Goal: Task Accomplishment & Management: Manage account settings

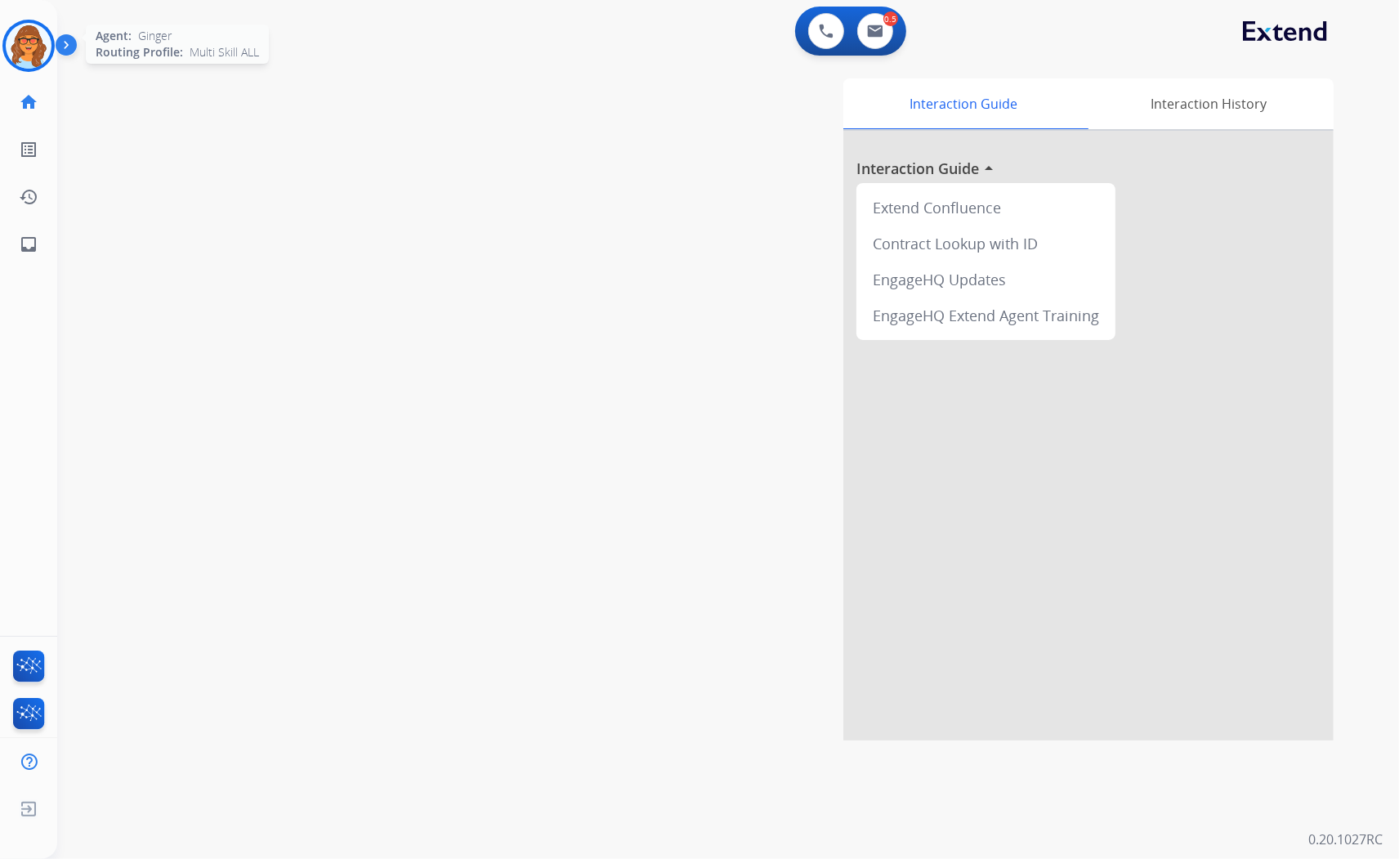
click at [39, 49] on img at bounding box center [29, 46] width 46 height 46
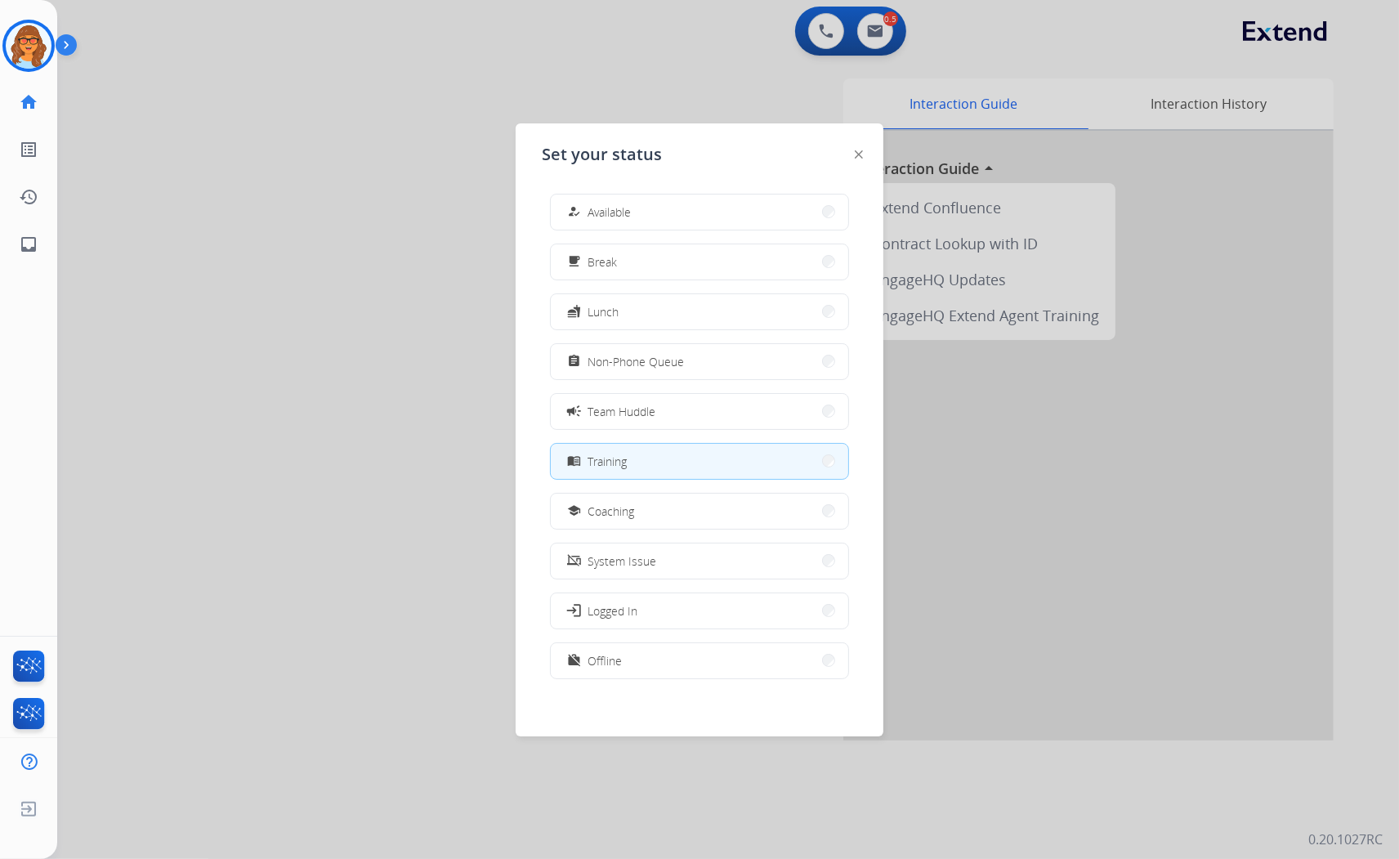
click at [621, 215] on span "Available" at bounding box center [609, 212] width 43 height 17
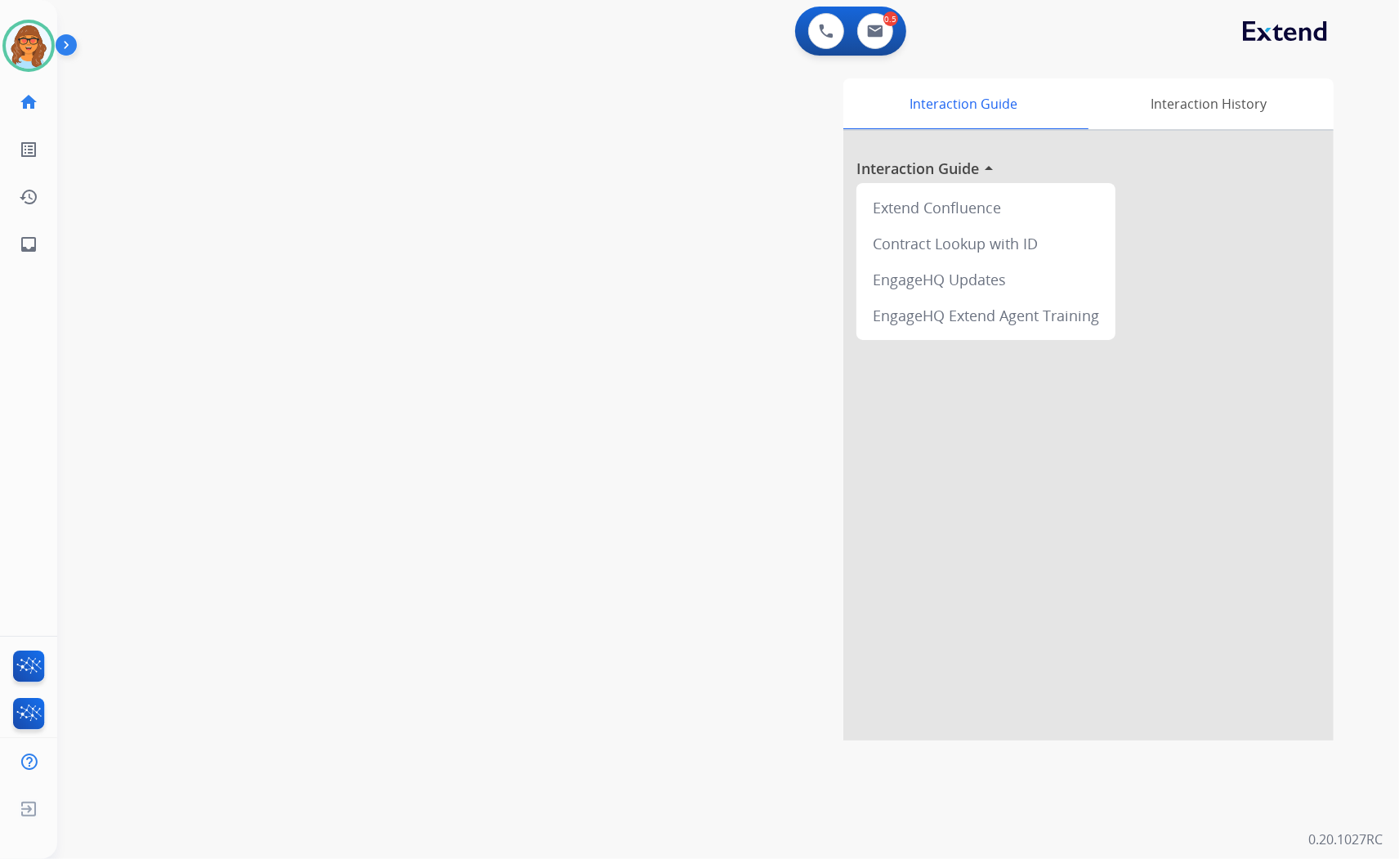
click at [279, 259] on div "swap_horiz Break voice bridge close_fullscreen Connect 3-Way Call merge_type Se…" at bounding box center [708, 400] width 1303 height 682
click at [453, 345] on div "swap_horiz Break voice bridge close_fullscreen Connect 3-Way Call merge_type Se…" at bounding box center [708, 400] width 1303 height 682
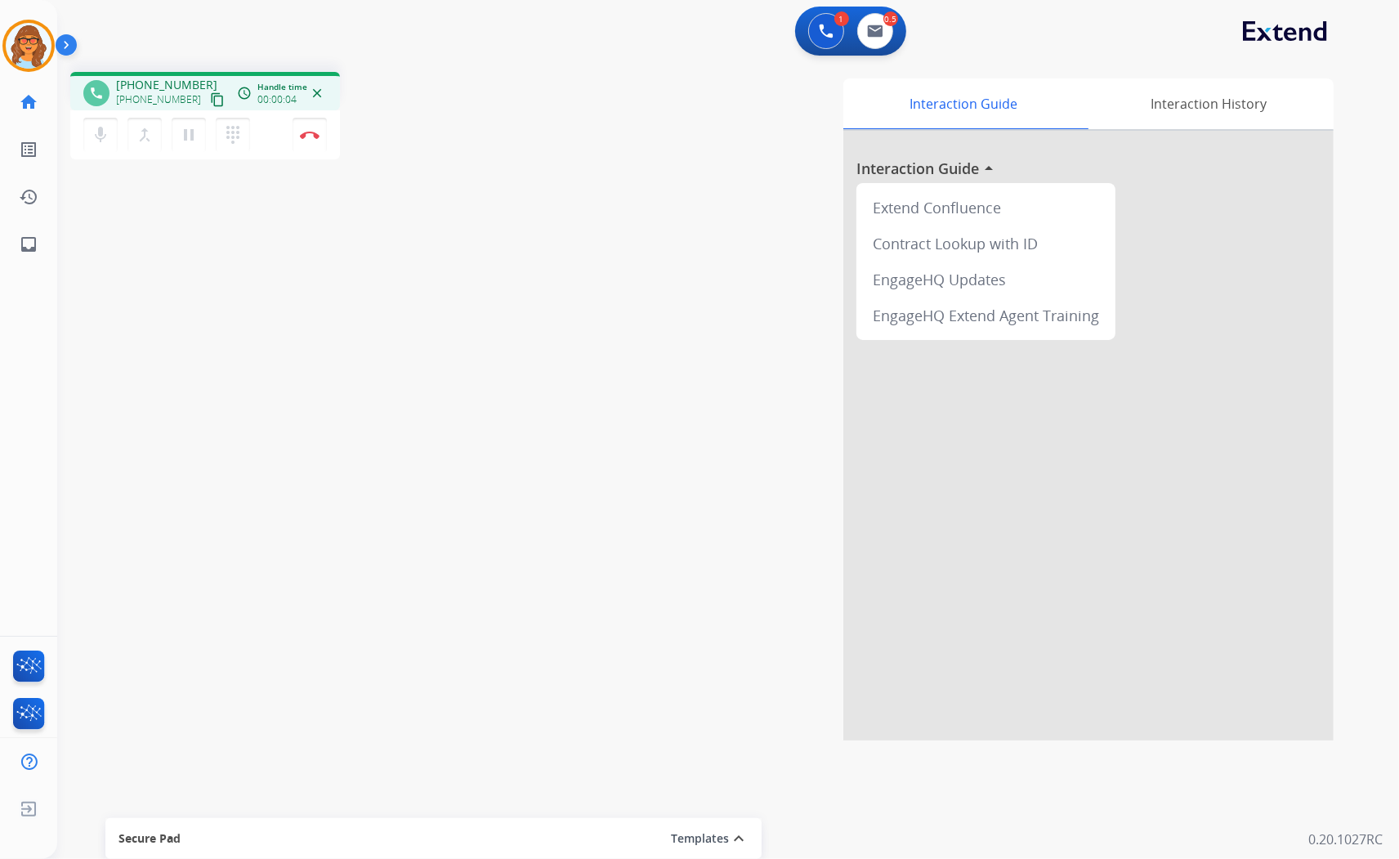
click at [210, 98] on mat-icon "content_copy" at bounding box center [217, 99] width 15 height 15
click at [210, 95] on mat-icon "content_copy" at bounding box center [217, 99] width 15 height 15
click at [308, 140] on button "Disconnect" at bounding box center [310, 135] width 34 height 34
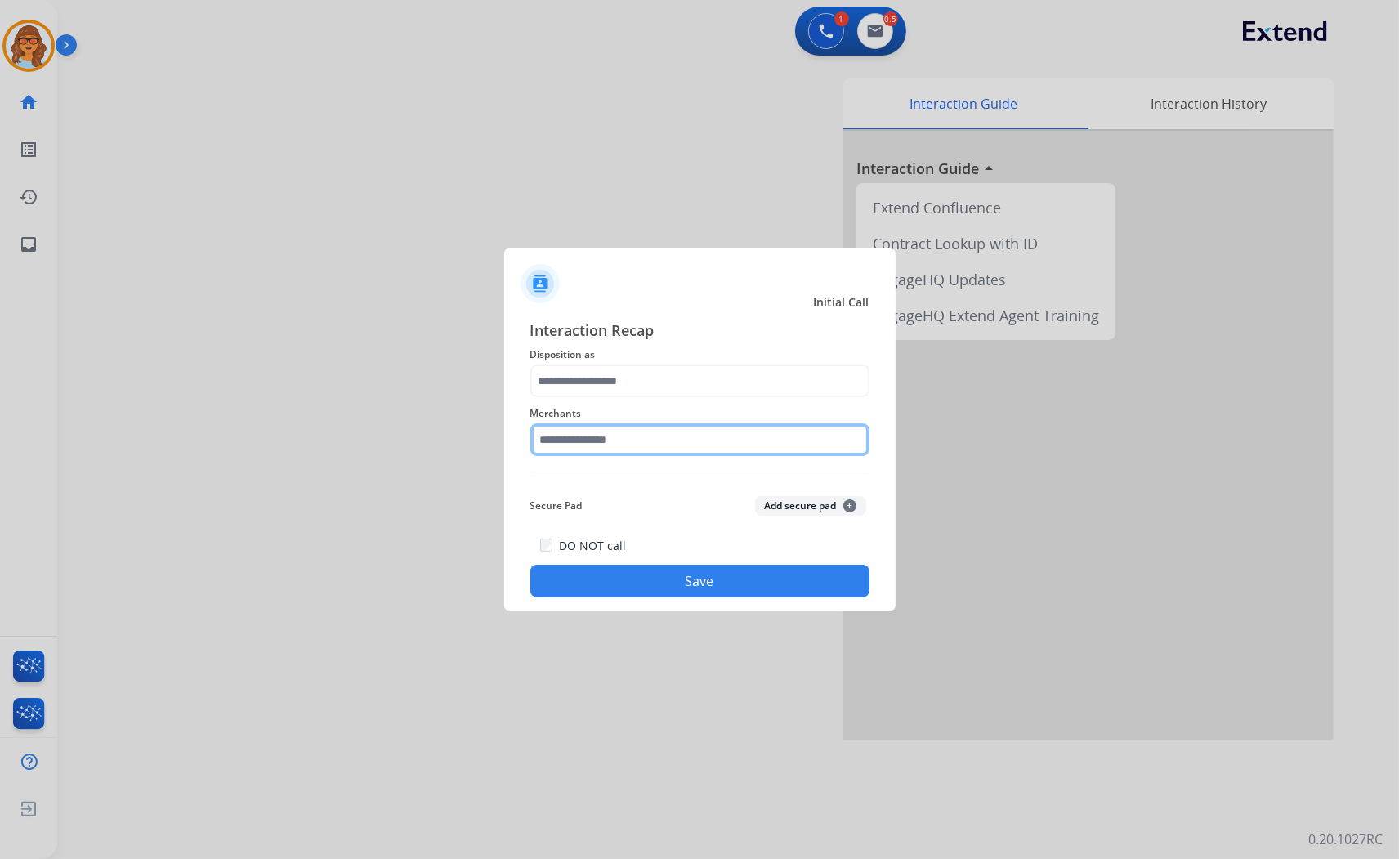
click at [651, 436] on input "text" at bounding box center [699, 439] width 339 height 33
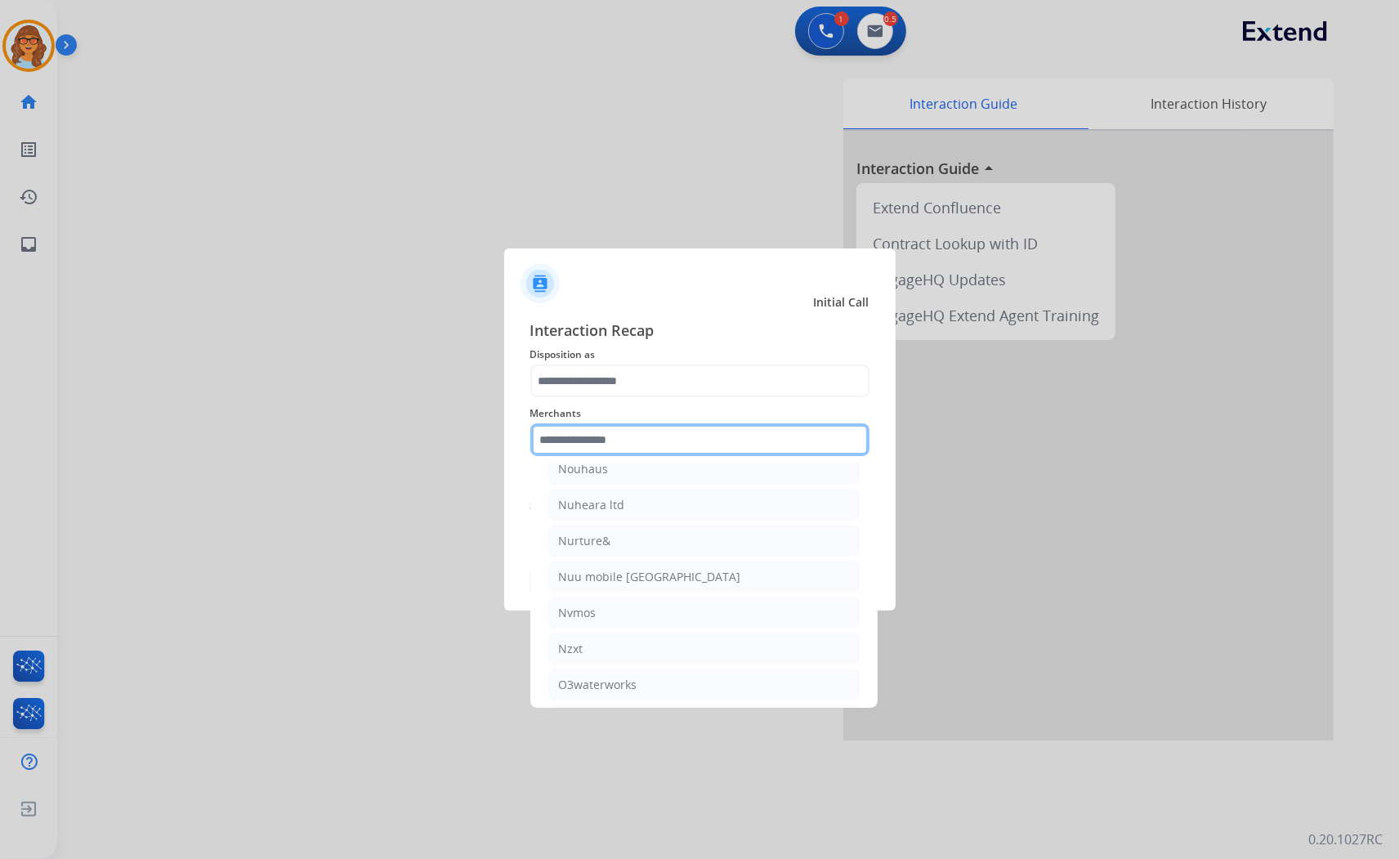
scroll to position [22430, 0]
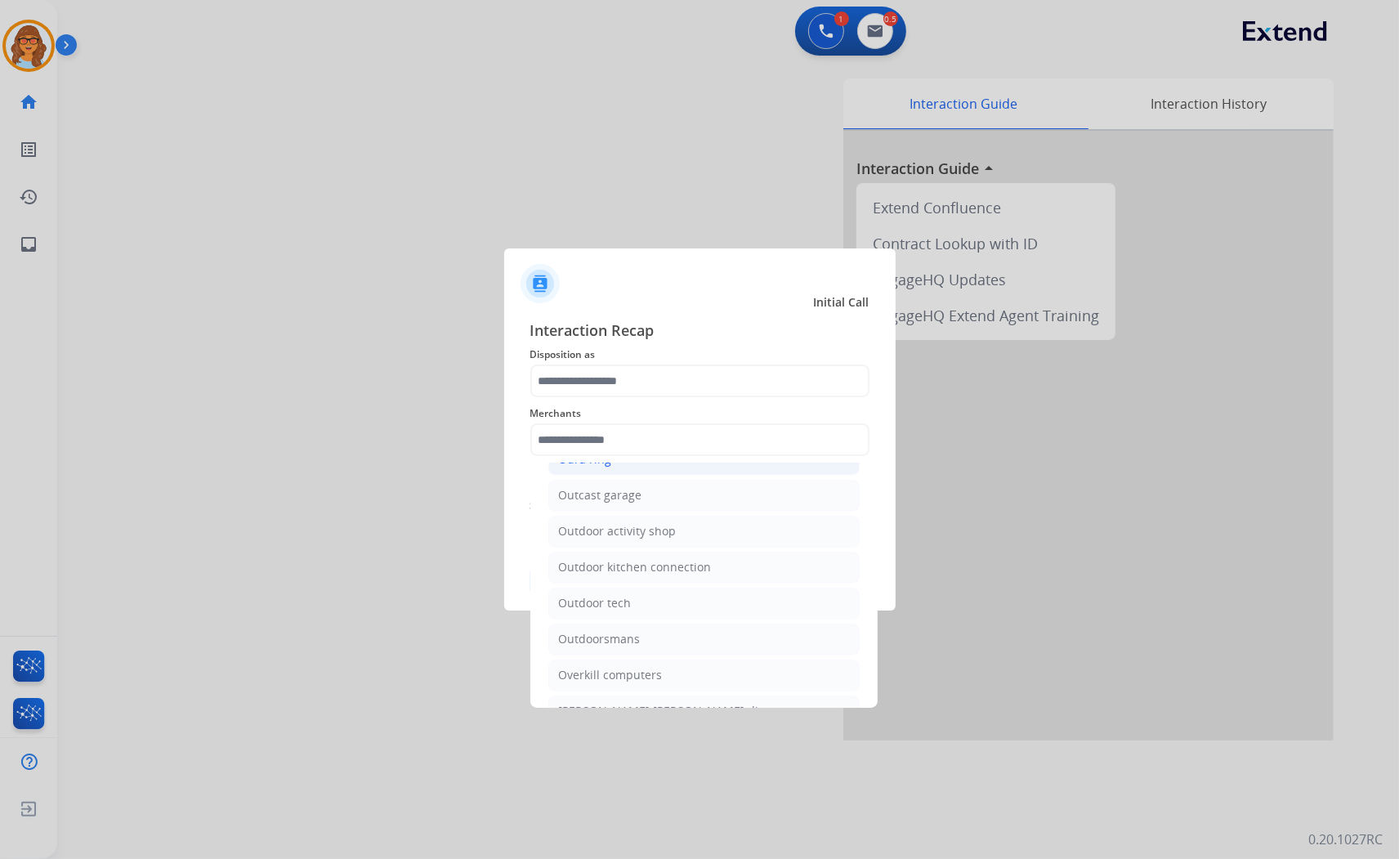
click at [662, 476] on li "Oura ring" at bounding box center [703, 460] width 311 height 31
type input "*********"
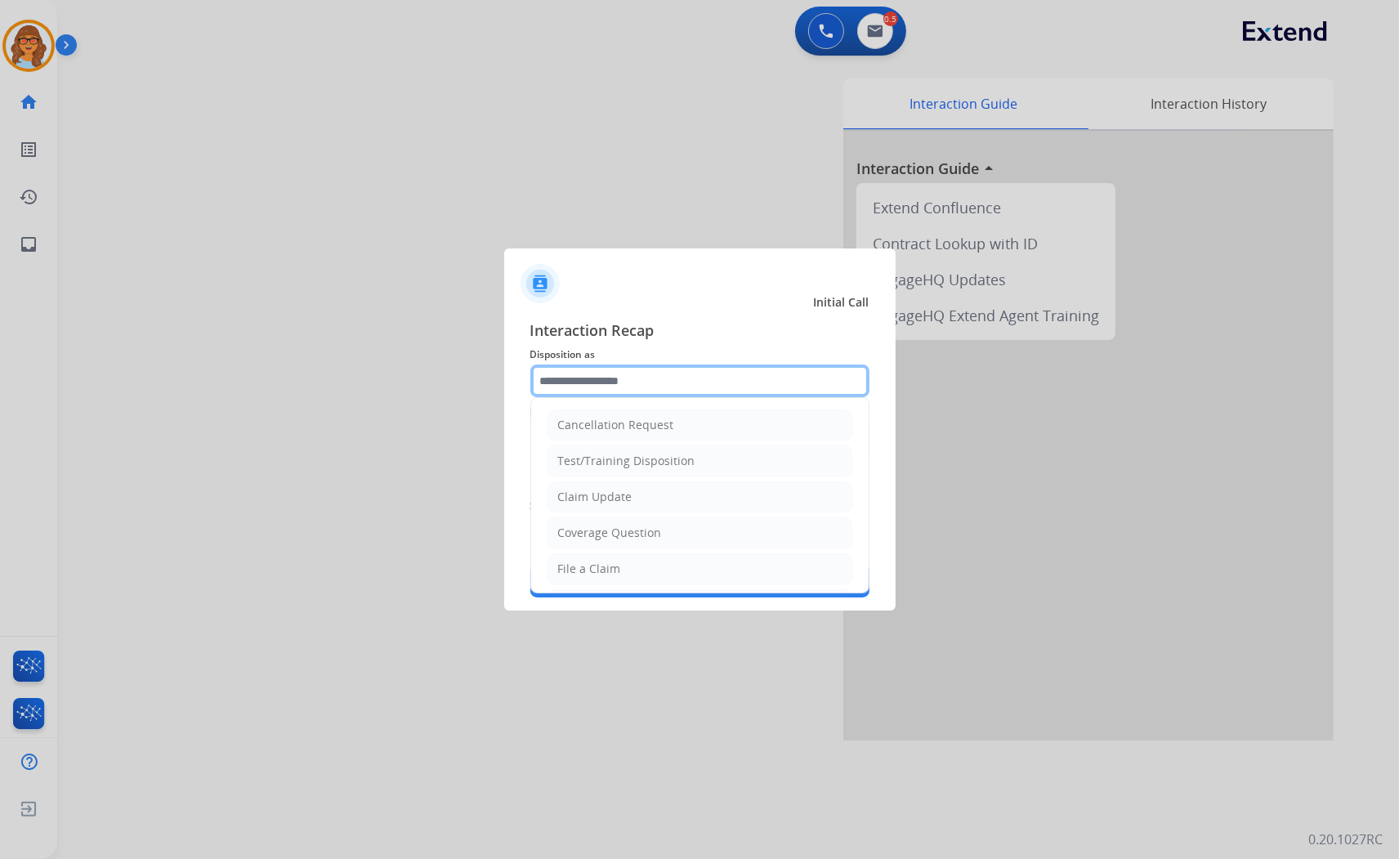
click at [640, 376] on input "text" at bounding box center [699, 381] width 339 height 33
click at [646, 530] on div "Coverage Question" at bounding box center [610, 533] width 104 height 16
type input "**********"
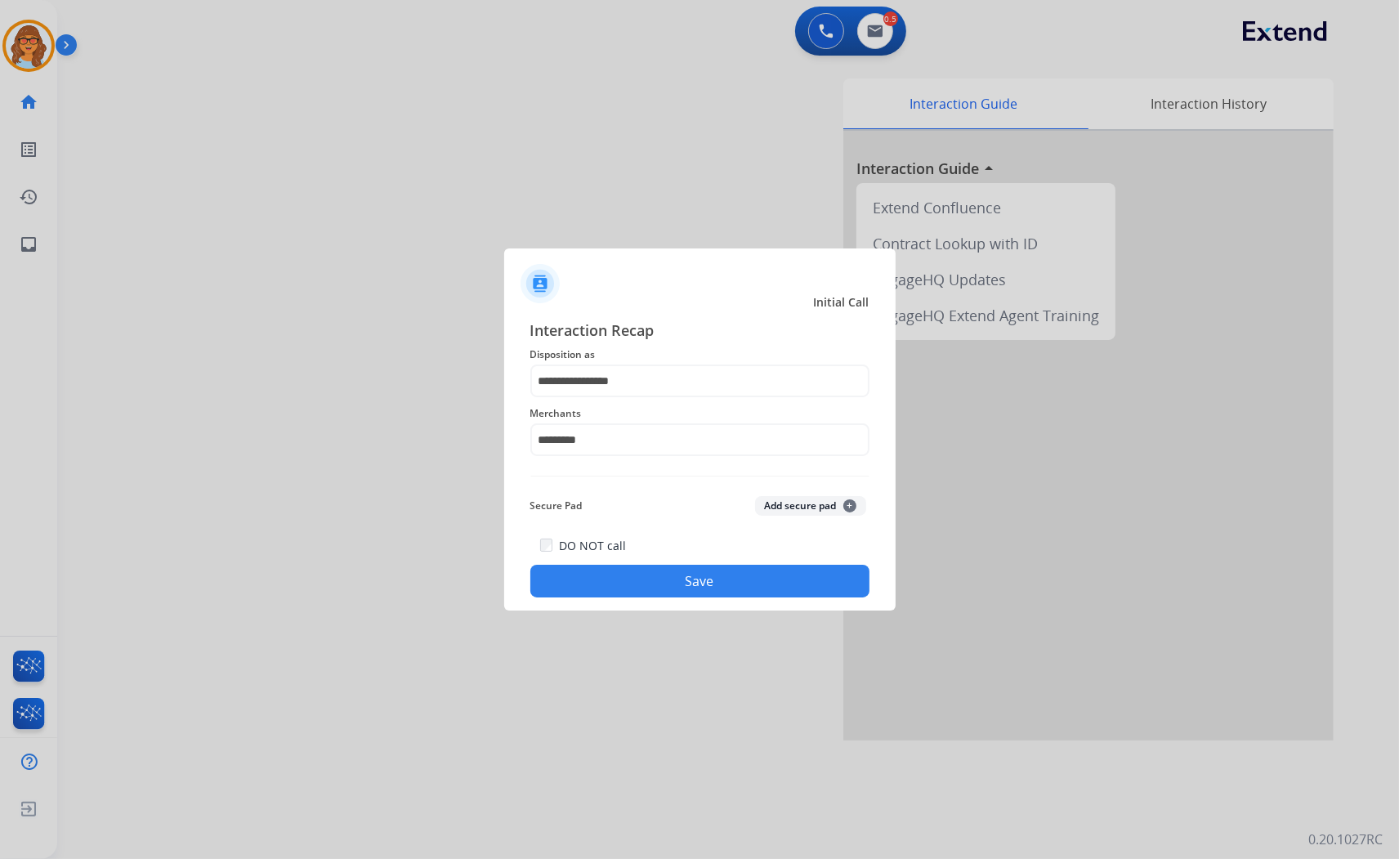
click at [692, 587] on button "Save" at bounding box center [699, 581] width 339 height 33
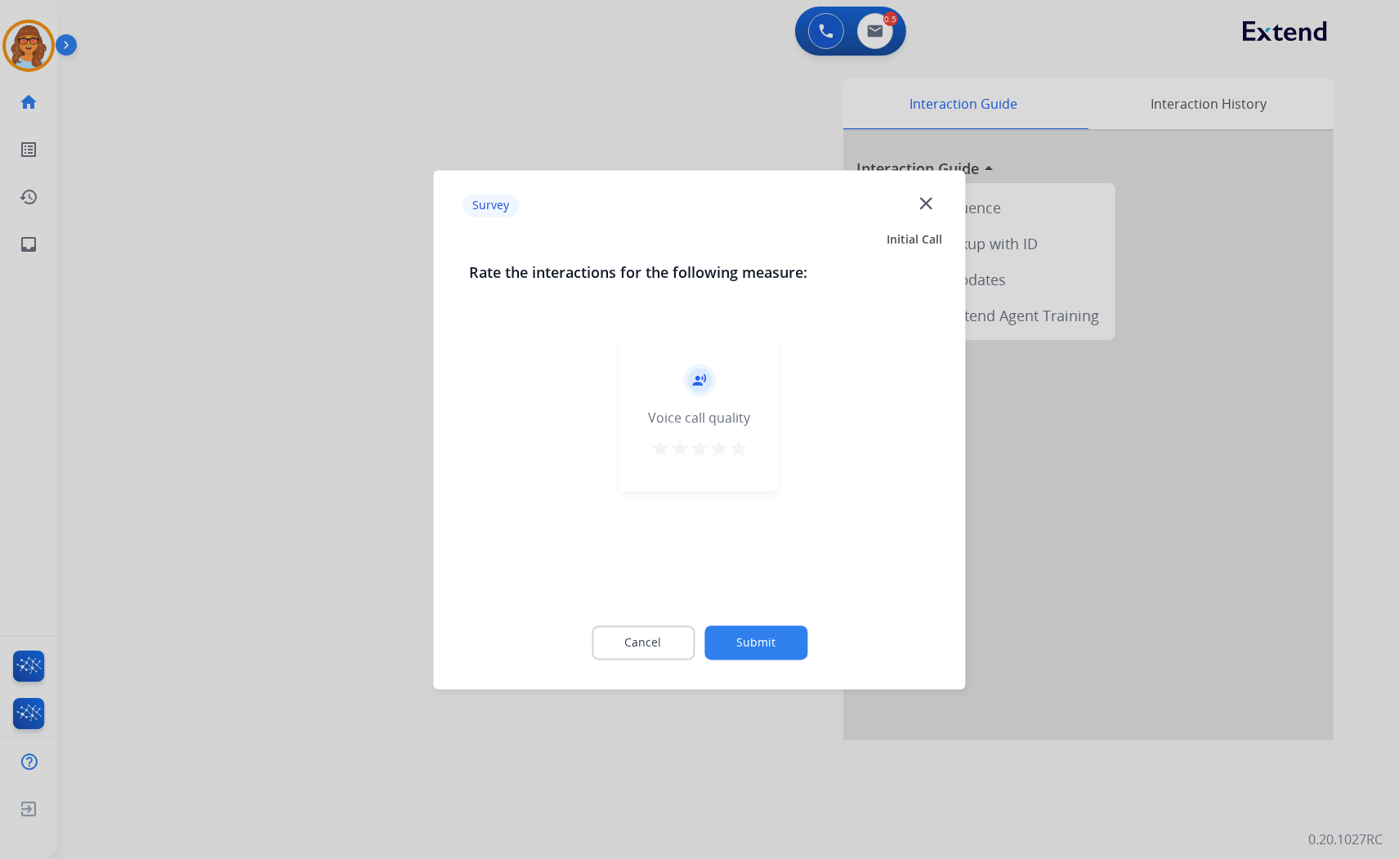
click at [740, 447] on mat-icon "star" at bounding box center [739, 449] width 20 height 20
click at [766, 642] on button "Submit" at bounding box center [756, 642] width 103 height 34
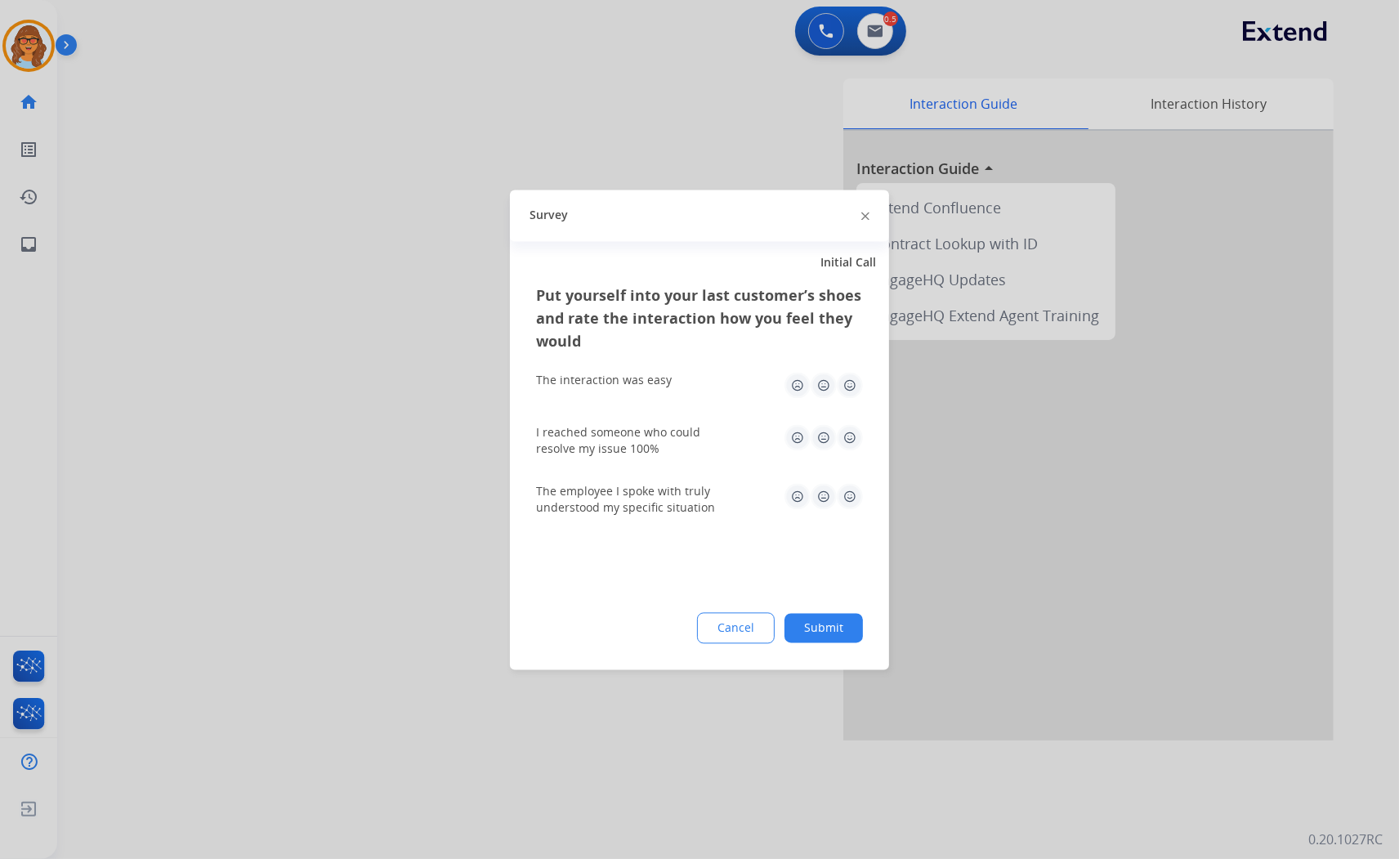
click at [821, 632] on button "Submit" at bounding box center [824, 627] width 78 height 29
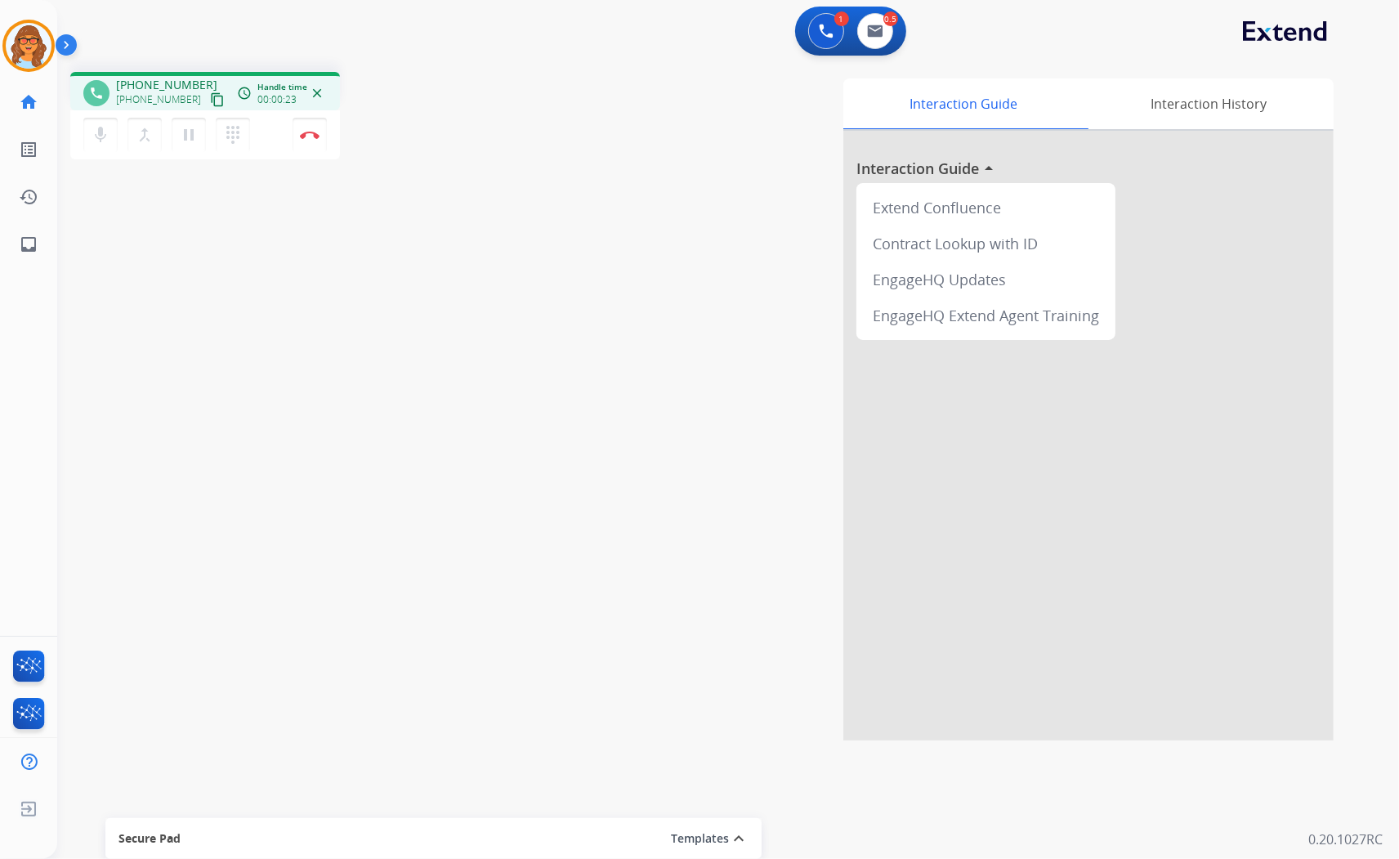
click at [210, 101] on mat-icon "content_copy" at bounding box center [217, 99] width 15 height 15
drag, startPoint x: 96, startPoint y: 136, endPoint x: 105, endPoint y: 128, distance: 11.6
click at [96, 136] on mat-icon "mic" at bounding box center [101, 135] width 20 height 20
click at [186, 133] on mat-icon "pause" at bounding box center [189, 135] width 20 height 20
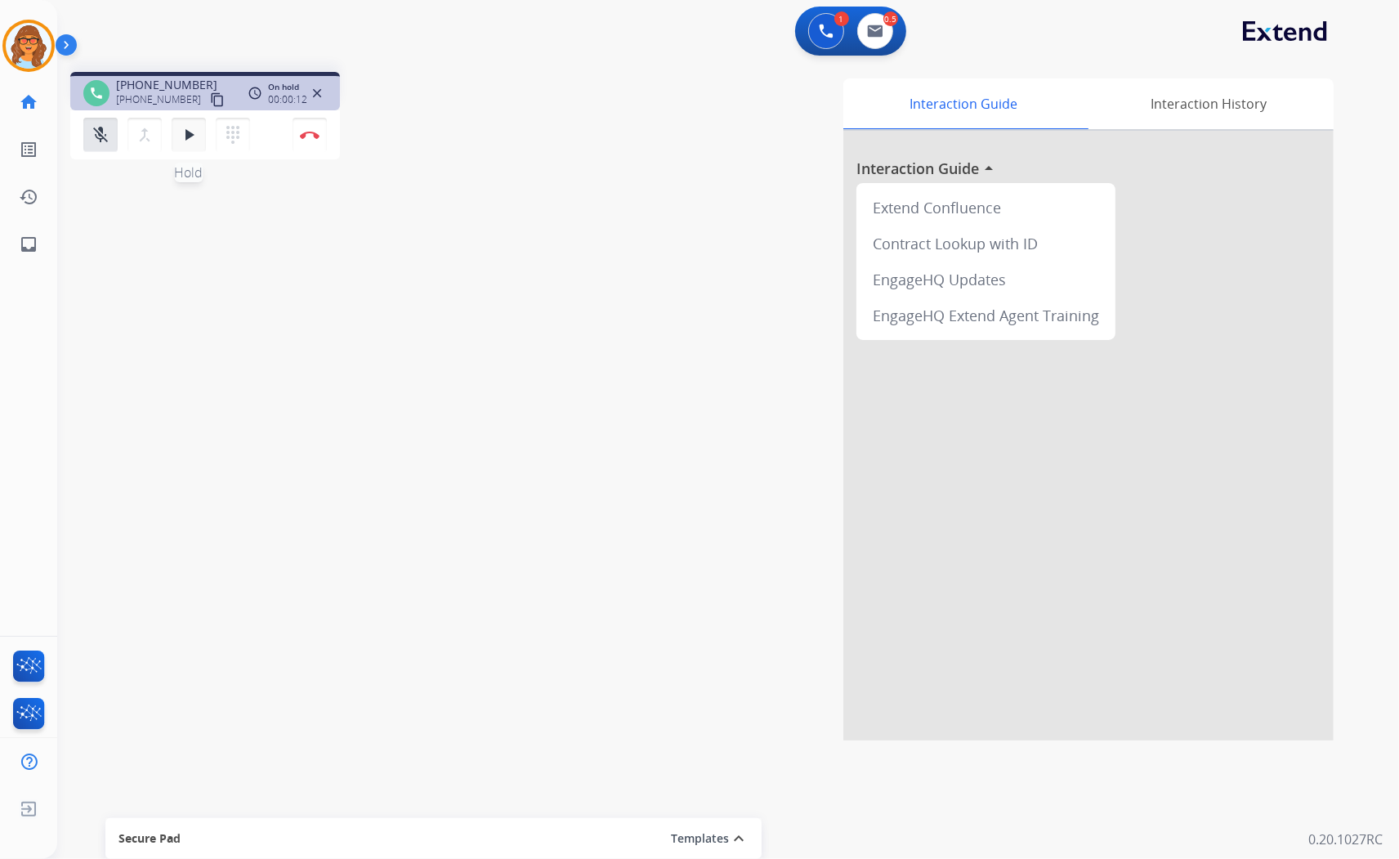
click at [185, 132] on mat-icon "play_arrow" at bounding box center [189, 135] width 20 height 20
click at [184, 133] on mat-icon "play_arrow" at bounding box center [189, 135] width 20 height 20
click at [184, 133] on mat-icon "pause" at bounding box center [189, 135] width 20 height 20
click at [184, 136] on mat-icon "play_arrow" at bounding box center [189, 135] width 20 height 20
click at [87, 133] on button "mic_off Mute" at bounding box center [100, 135] width 34 height 34
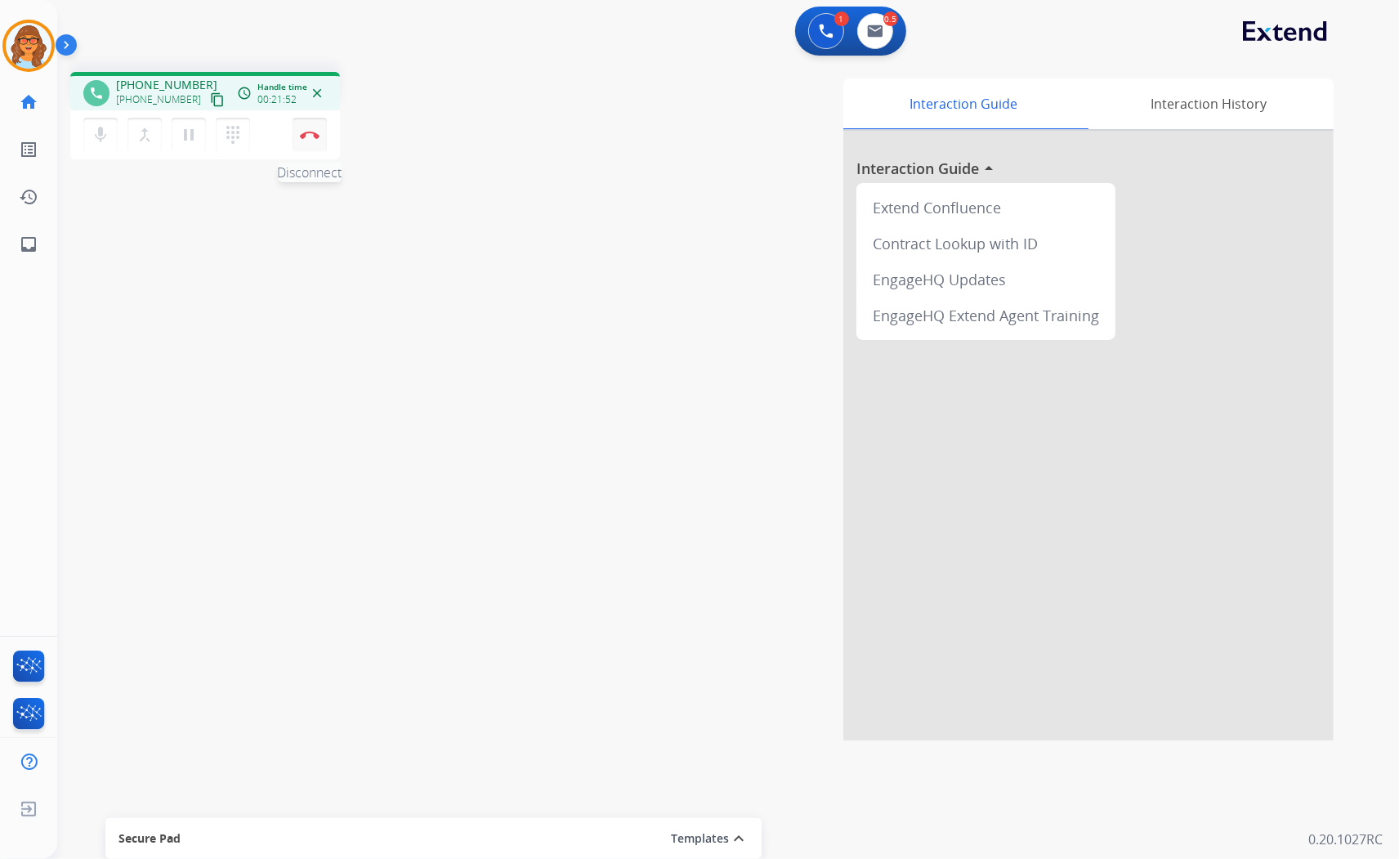
click at [314, 133] on img at bounding box center [310, 135] width 20 height 8
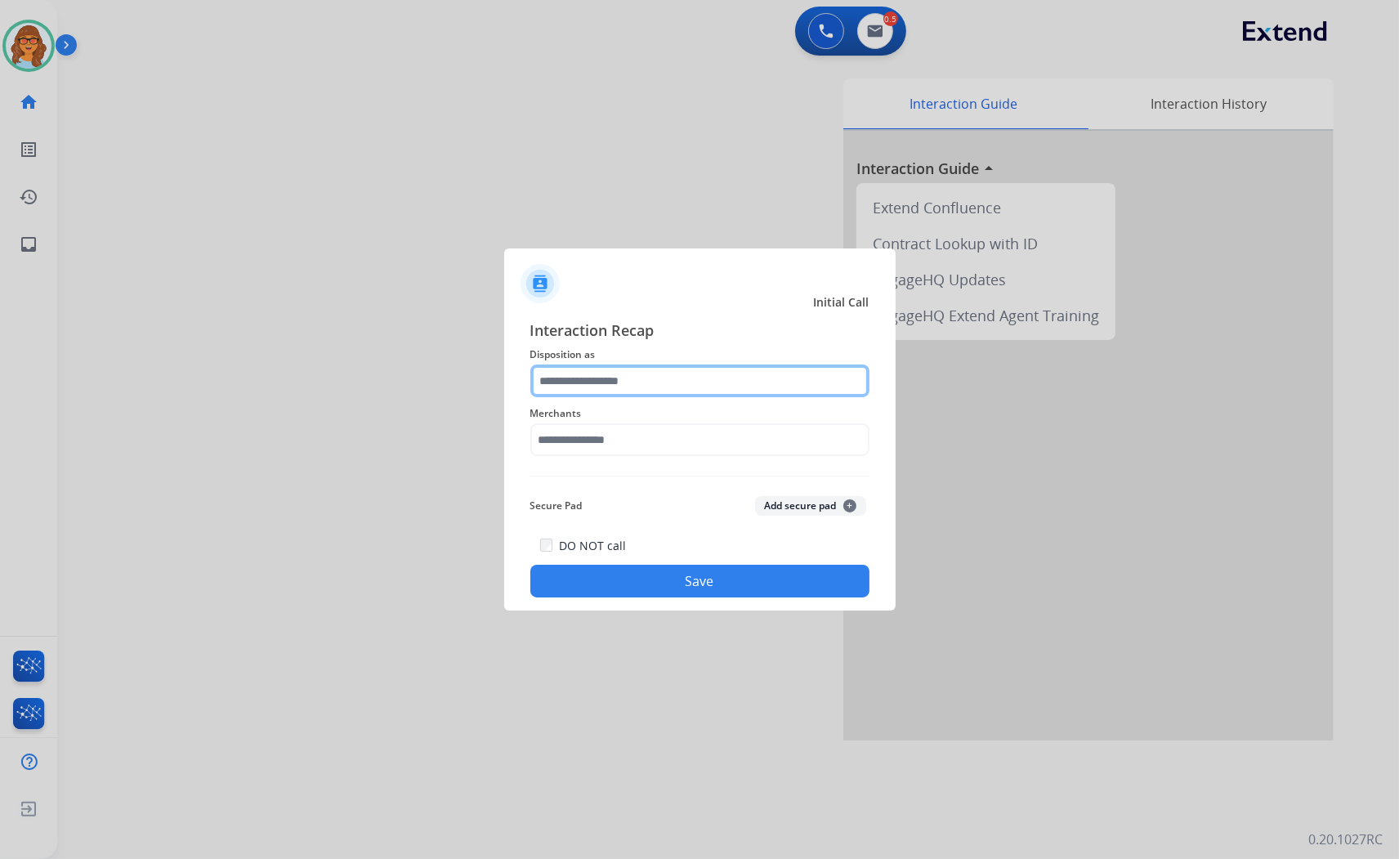
click at [635, 382] on input "text" at bounding box center [699, 381] width 339 height 33
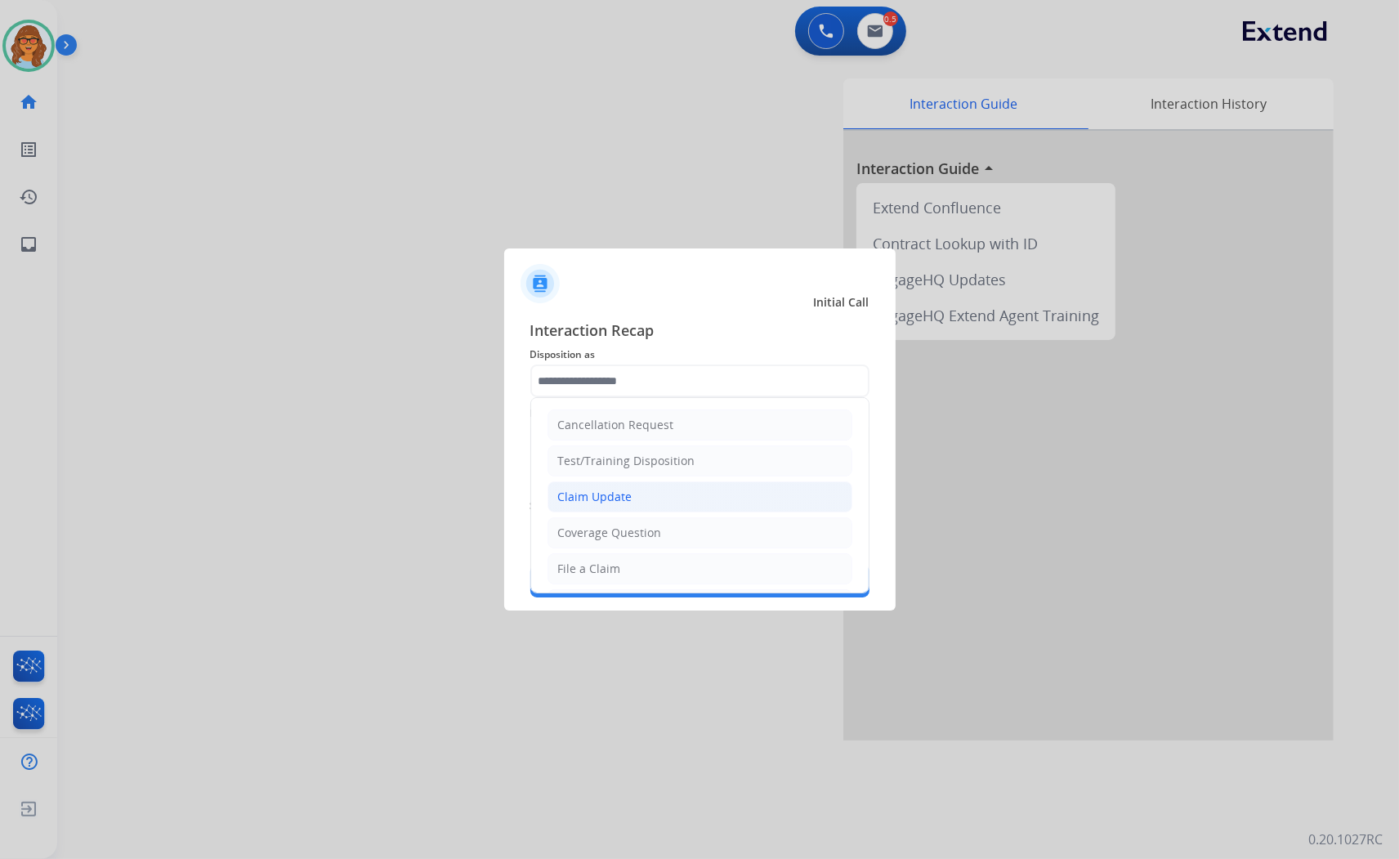
click at [613, 495] on div "Claim Update" at bounding box center [595, 497] width 74 height 16
type input "**********"
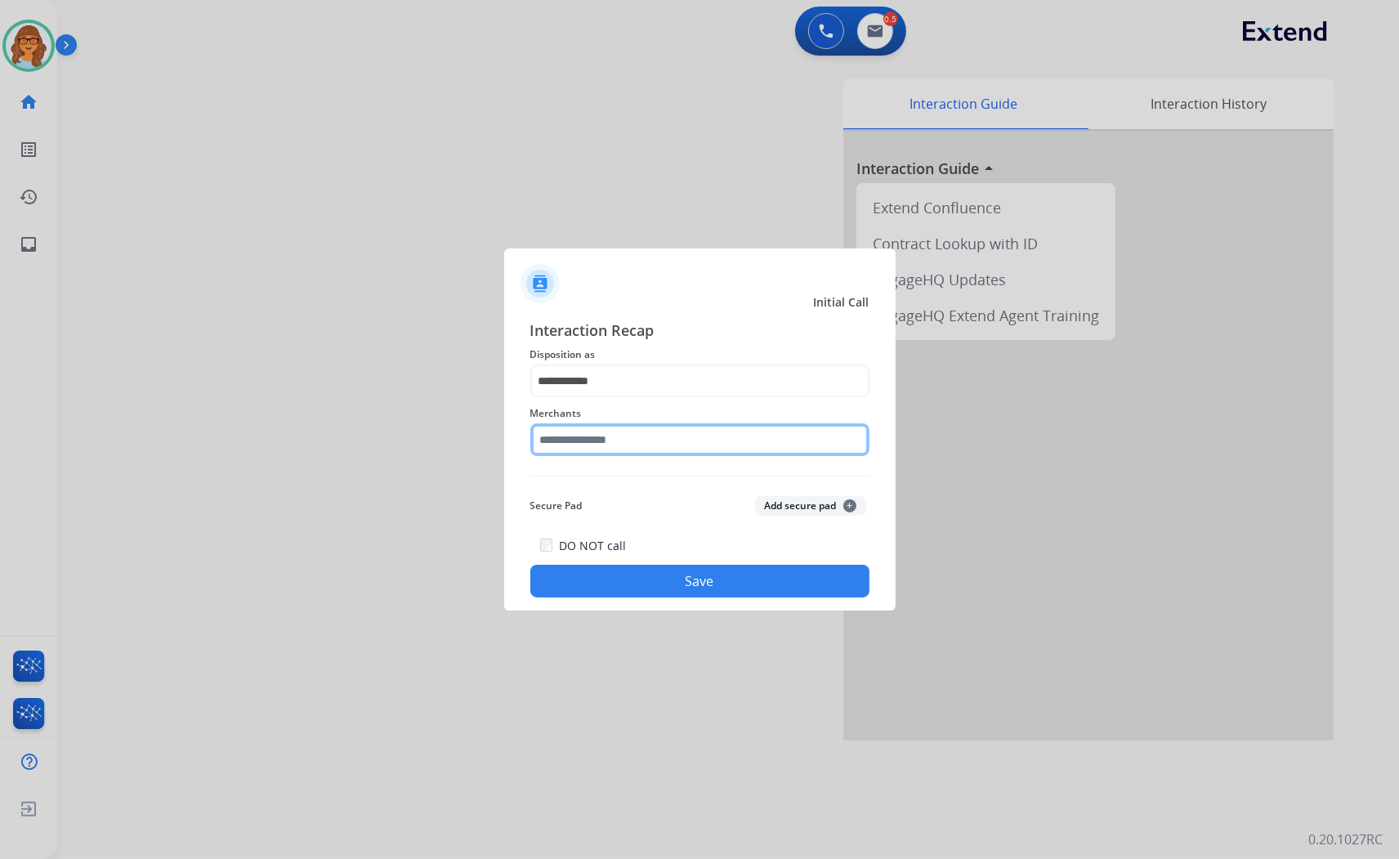
click at [591, 443] on input "text" at bounding box center [699, 439] width 339 height 33
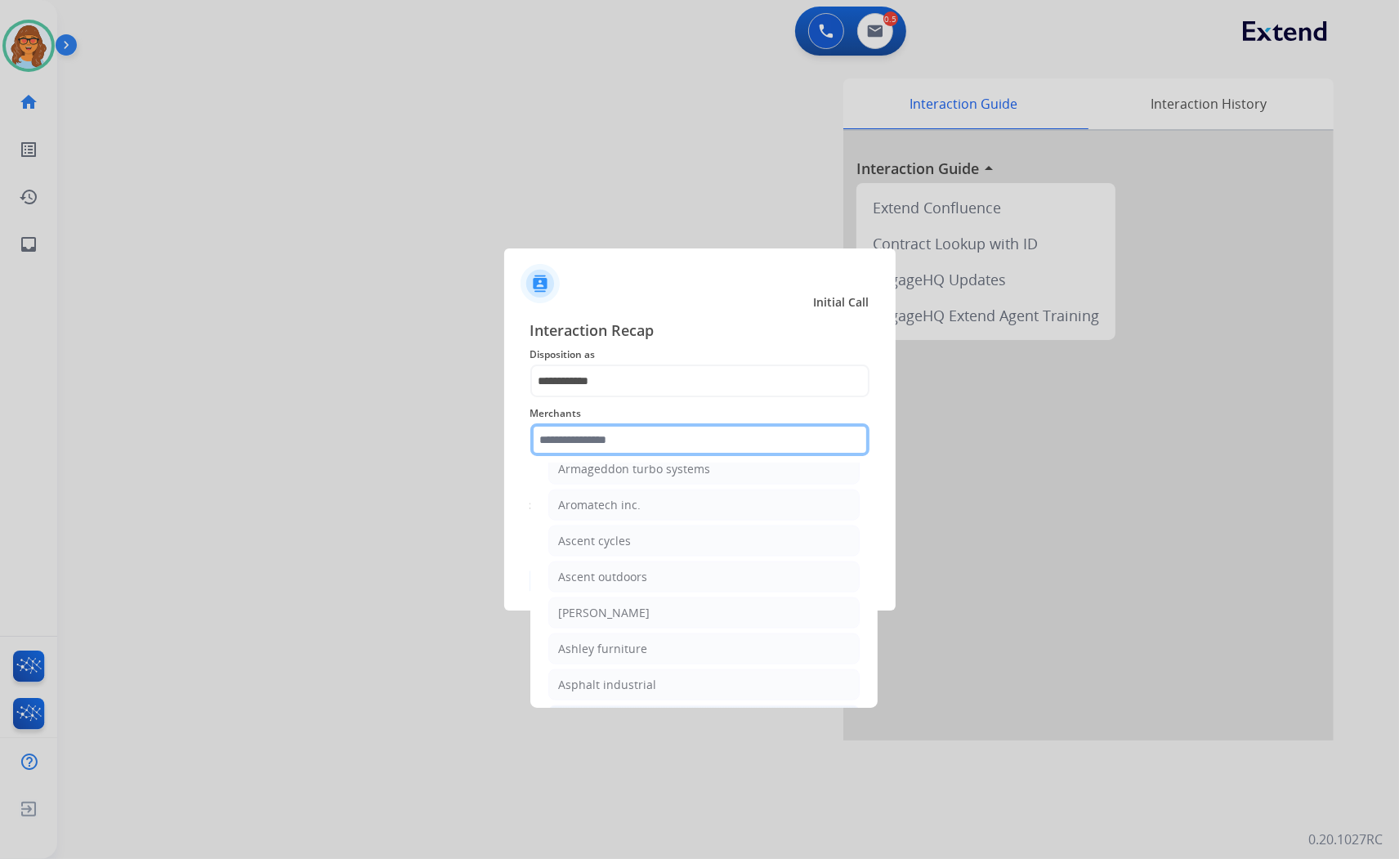
scroll to position [2360, 0]
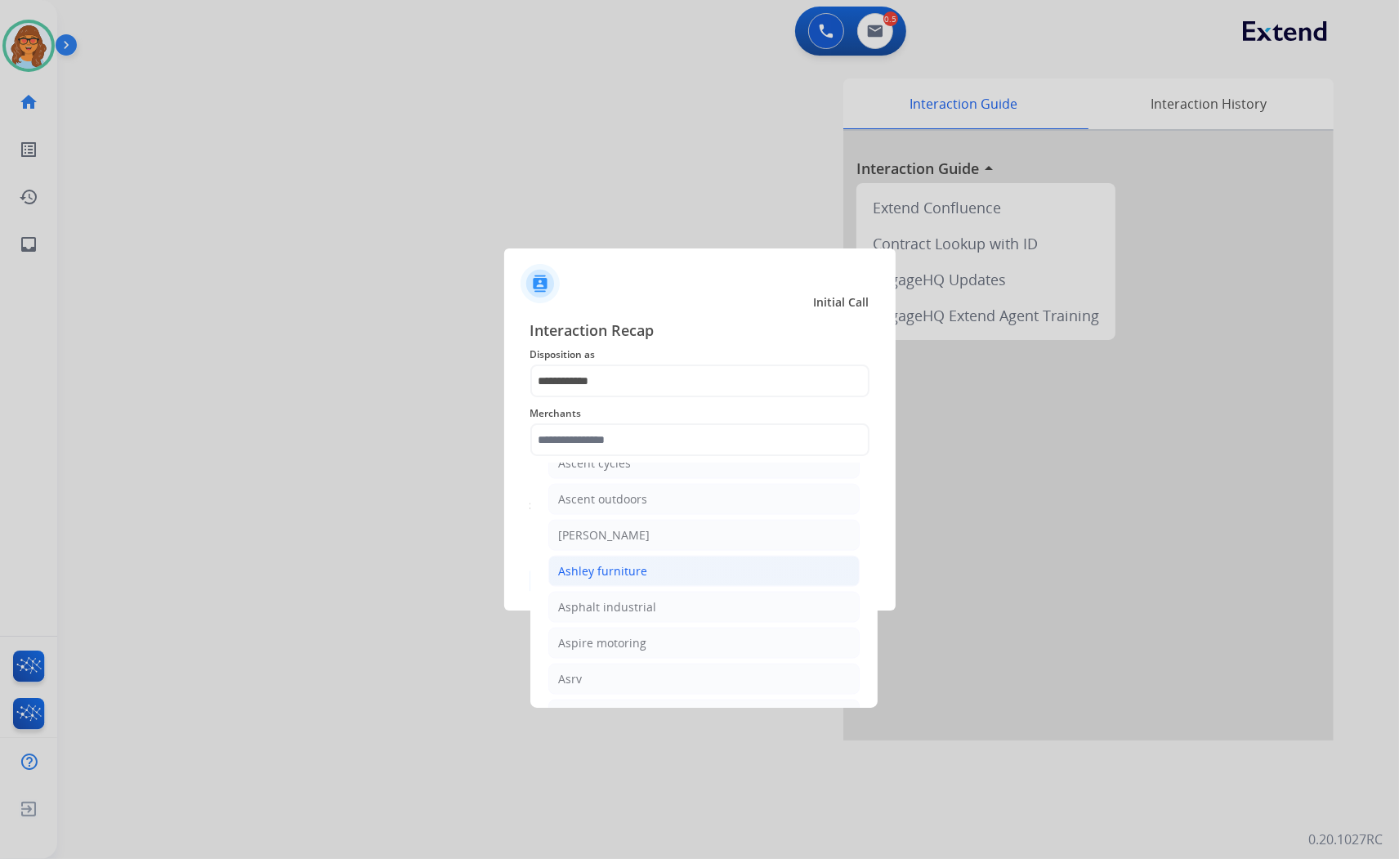
click at [582, 577] on div "Ashley furniture" at bounding box center [603, 571] width 89 height 16
type input "**********"
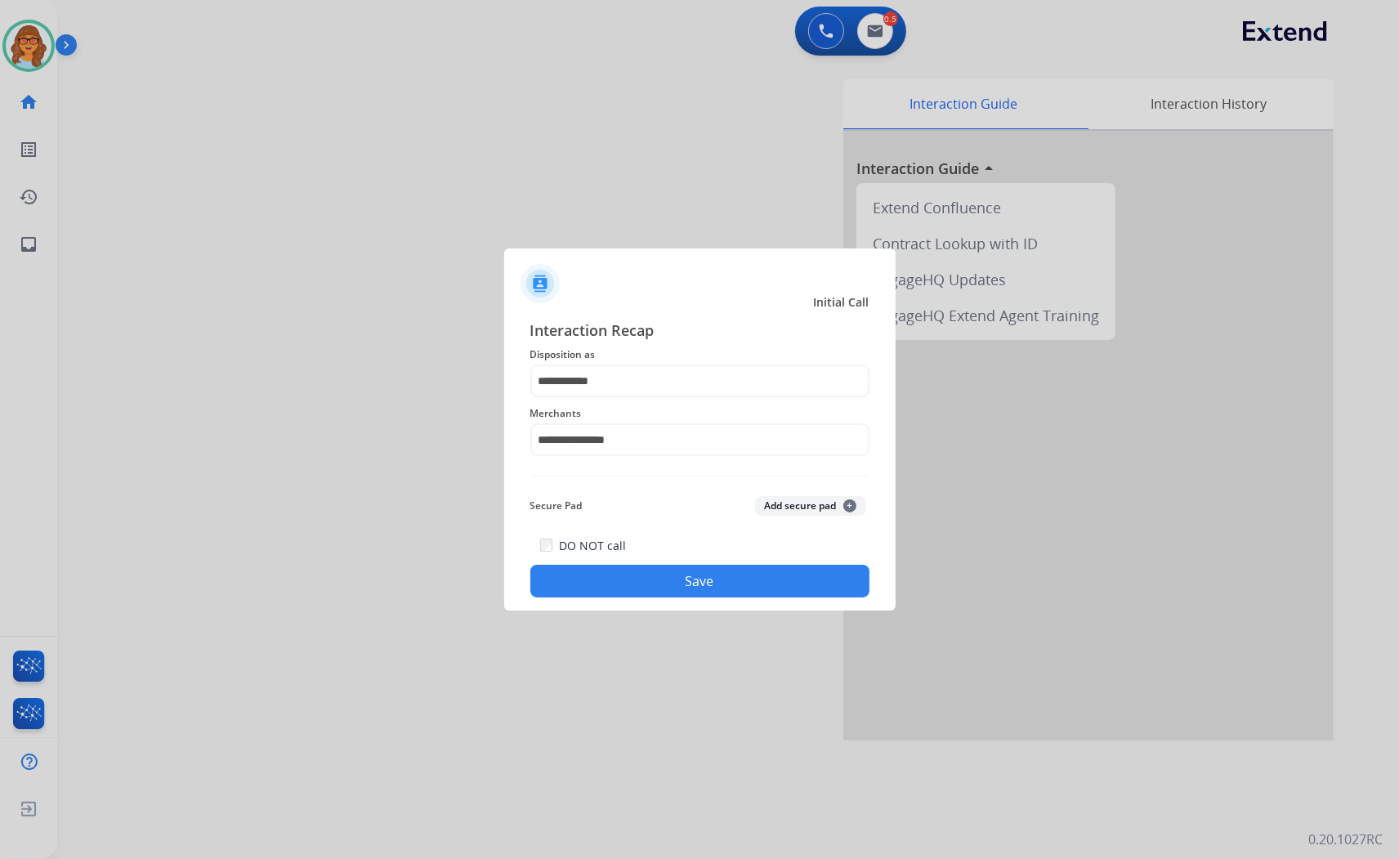
click at [758, 572] on button "Save" at bounding box center [699, 581] width 339 height 33
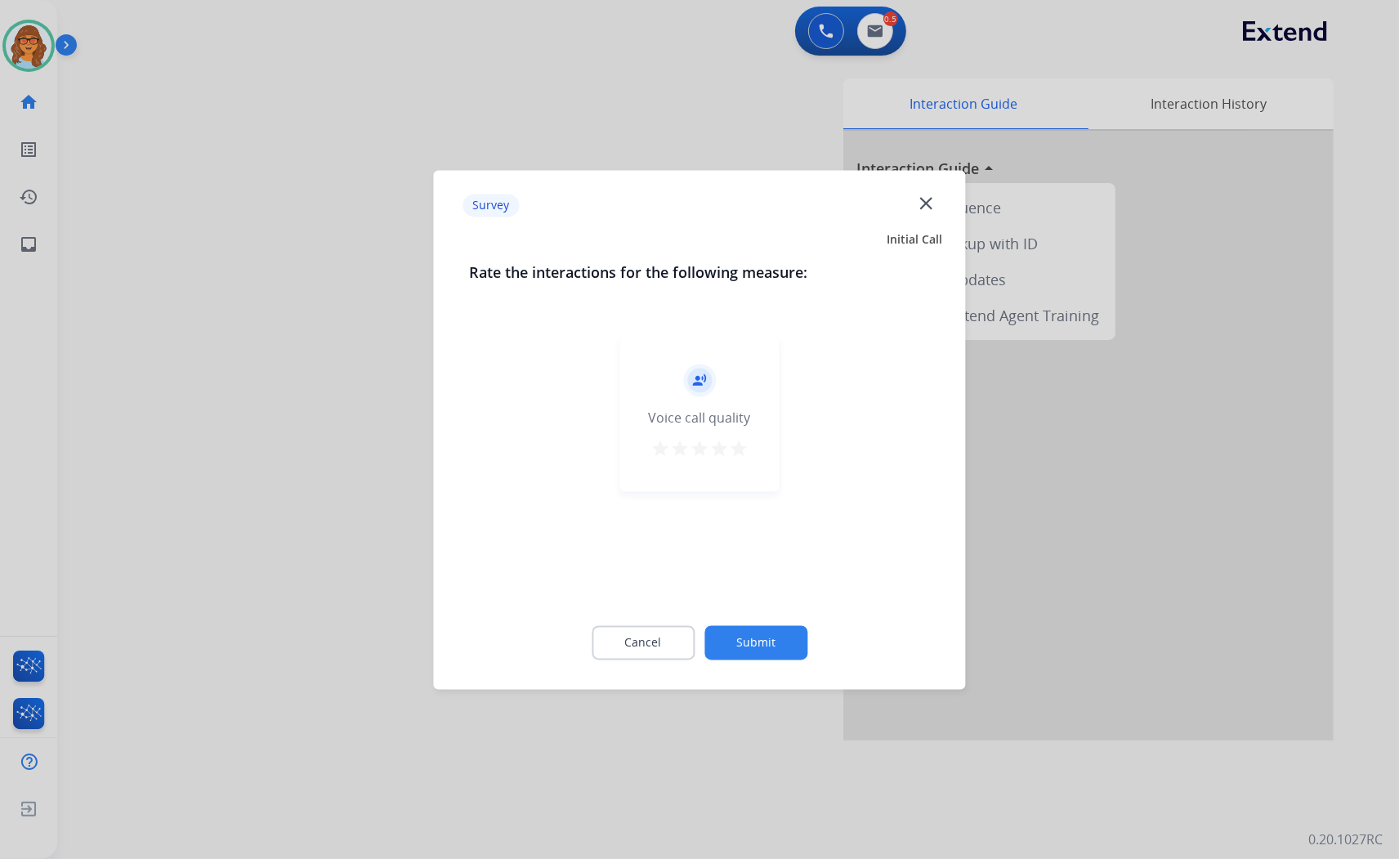
click at [764, 636] on button "Submit" at bounding box center [756, 642] width 103 height 34
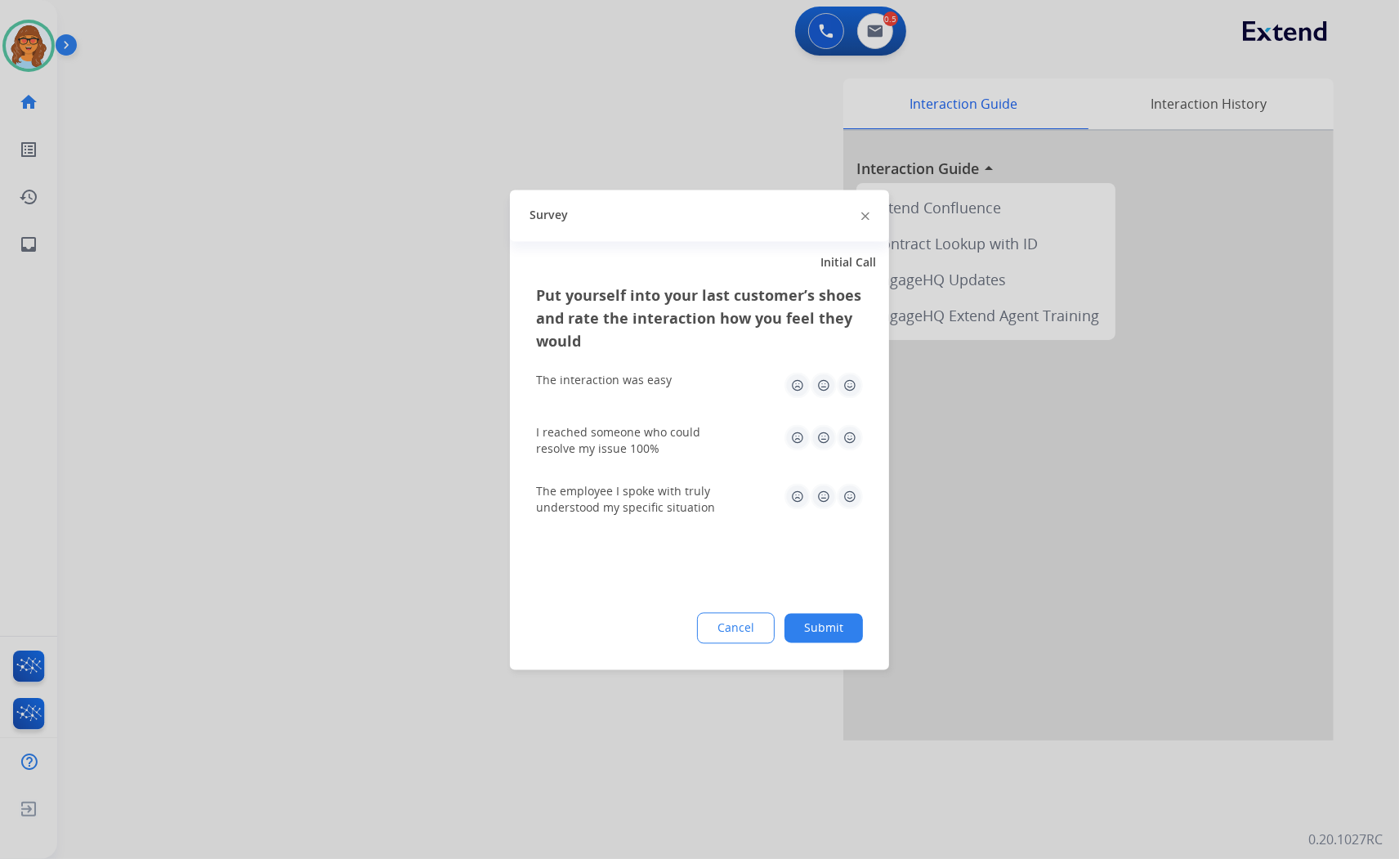
click at [852, 620] on button "Submit" at bounding box center [824, 627] width 78 height 29
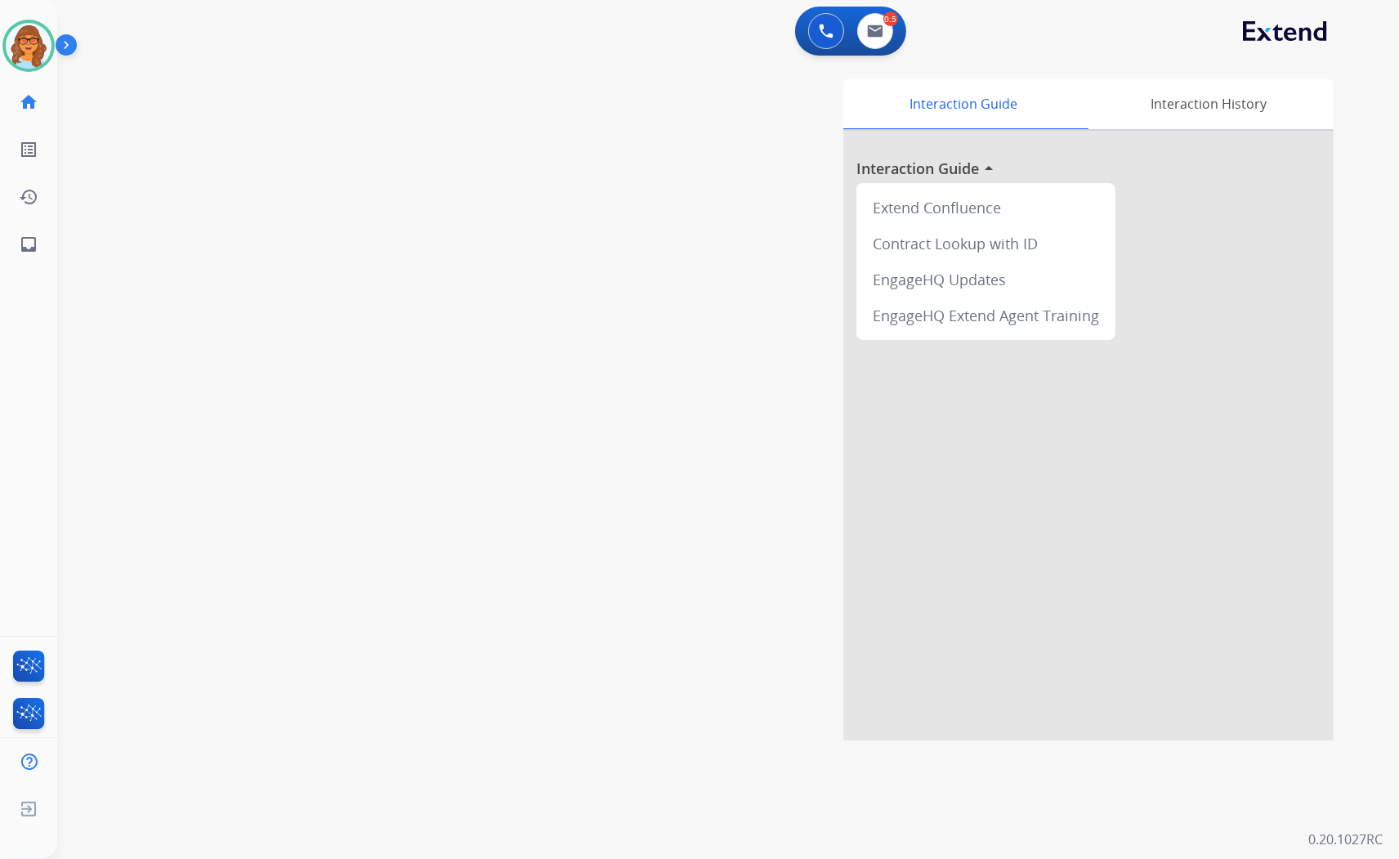
click at [516, 255] on div "swap_horiz Break voice bridge close_fullscreen Connect 3-Way Call merge_type Se…" at bounding box center [708, 400] width 1303 height 682
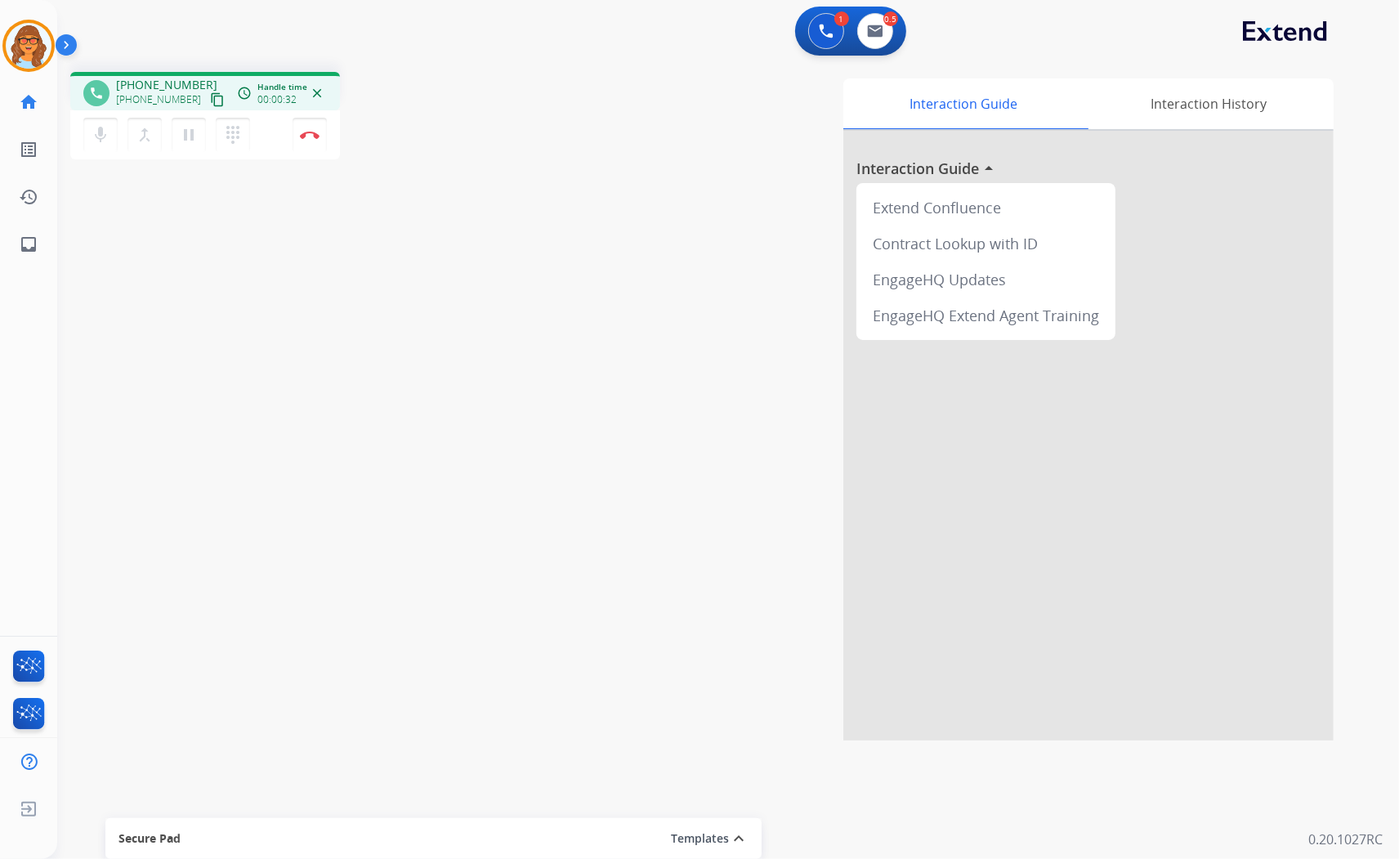
click at [210, 101] on mat-icon "content_copy" at bounding box center [217, 99] width 15 height 15
click at [210, 96] on mat-icon "content_copy" at bounding box center [217, 99] width 15 height 15
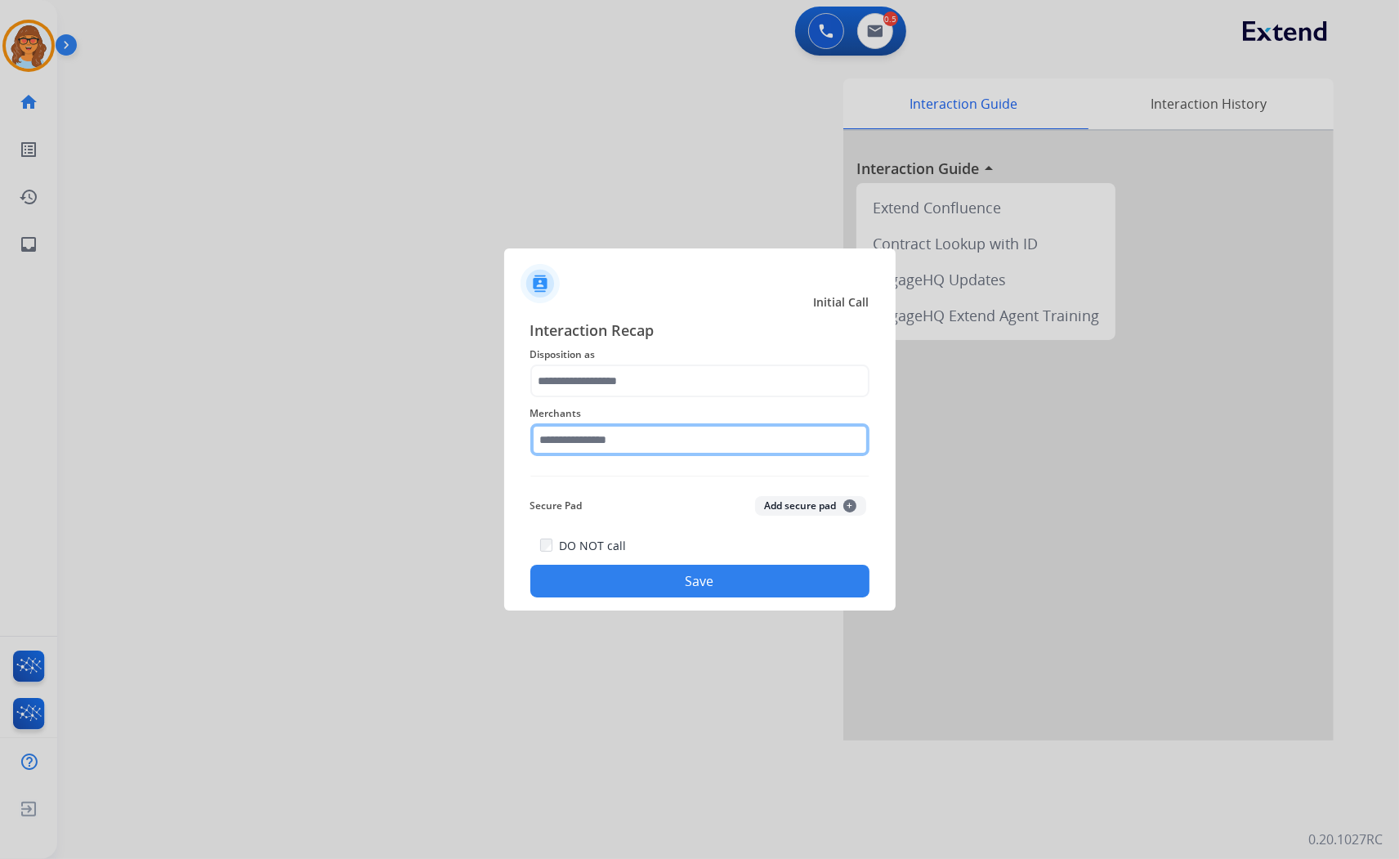
click at [606, 436] on input "text" at bounding box center [699, 439] width 339 height 33
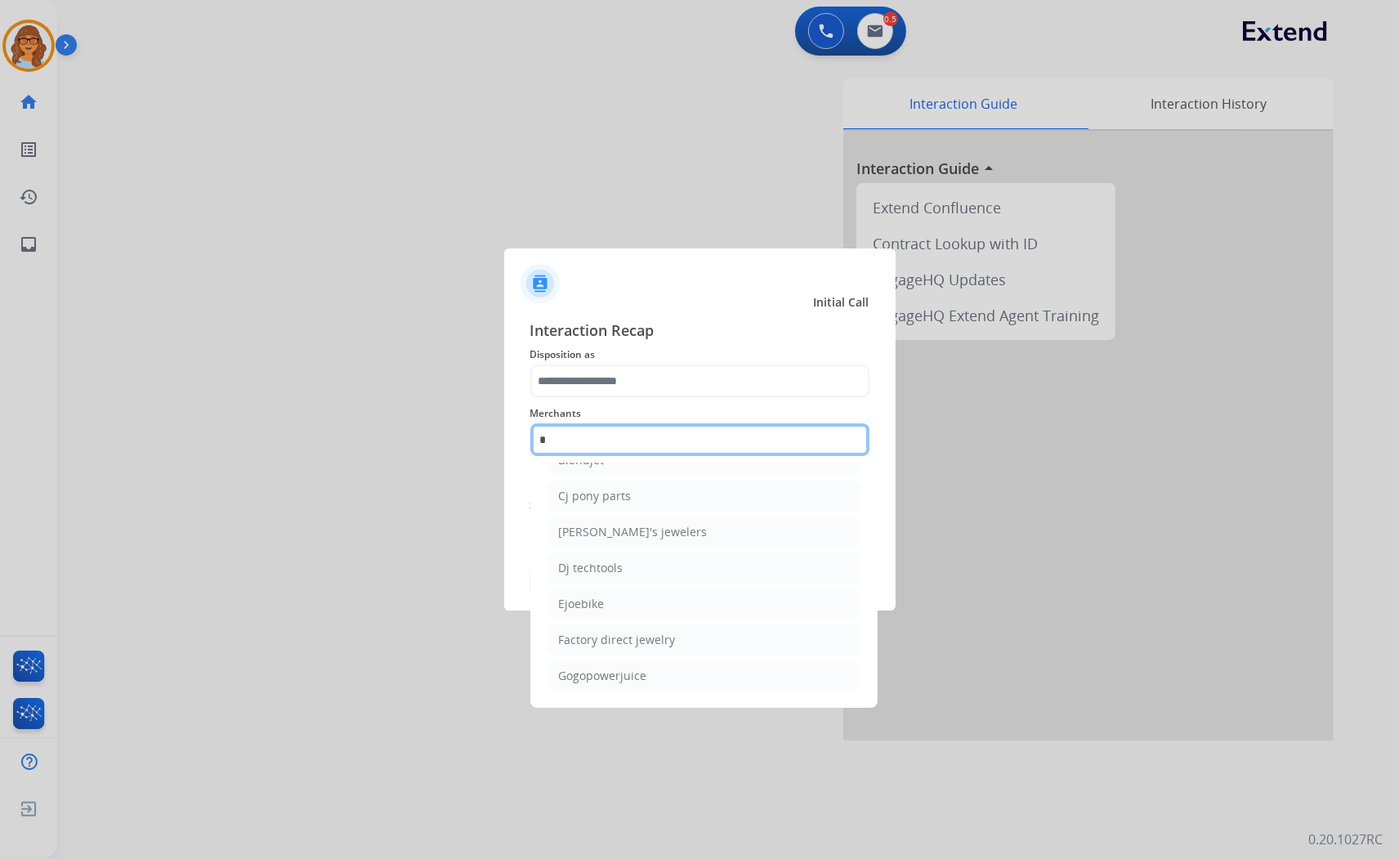
scroll to position [0, 0]
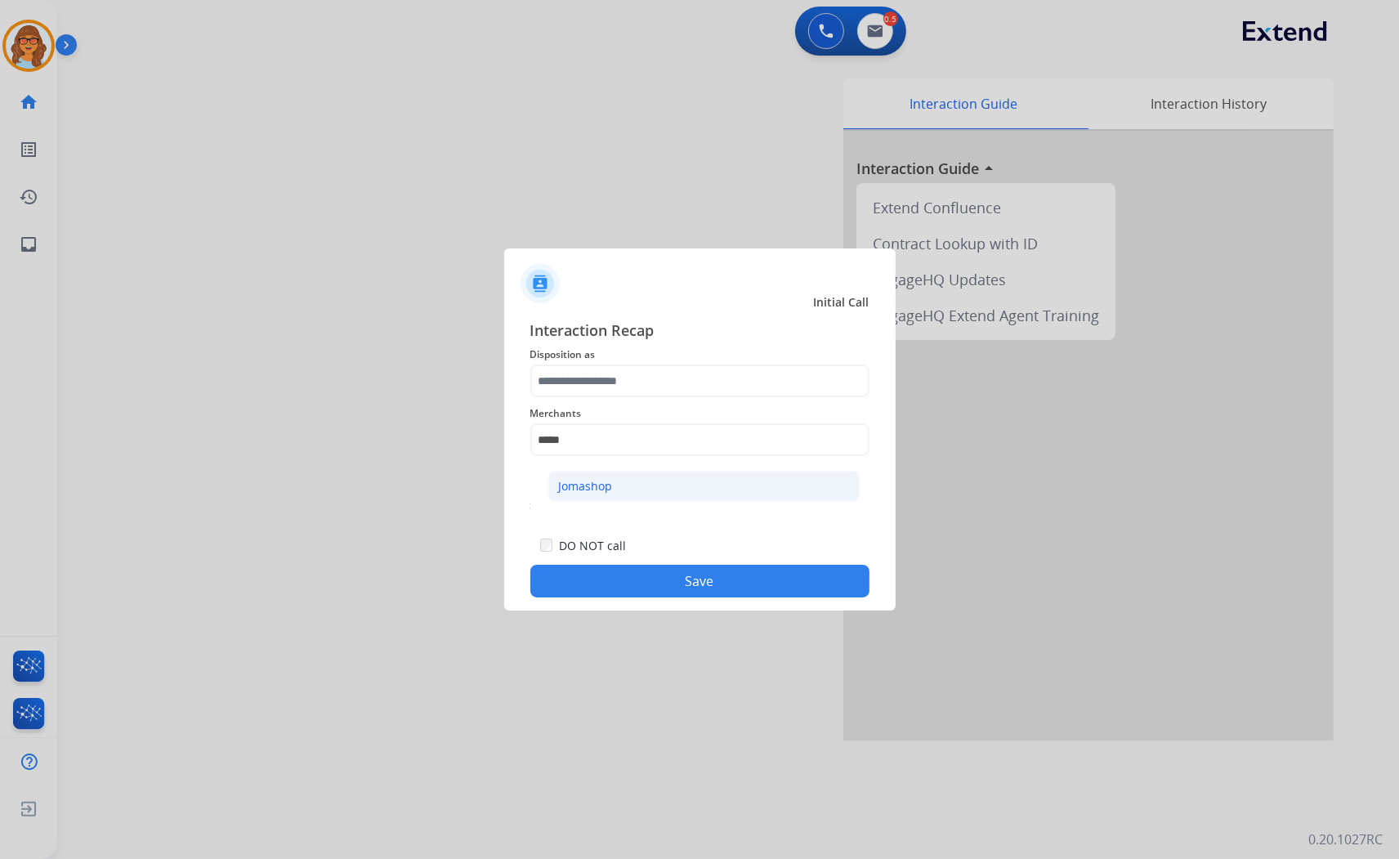
drag, startPoint x: 588, startPoint y: 486, endPoint x: 594, endPoint y: 468, distance: 18.9
click at [588, 485] on div "Jomashop" at bounding box center [586, 486] width 54 height 16
type input "********"
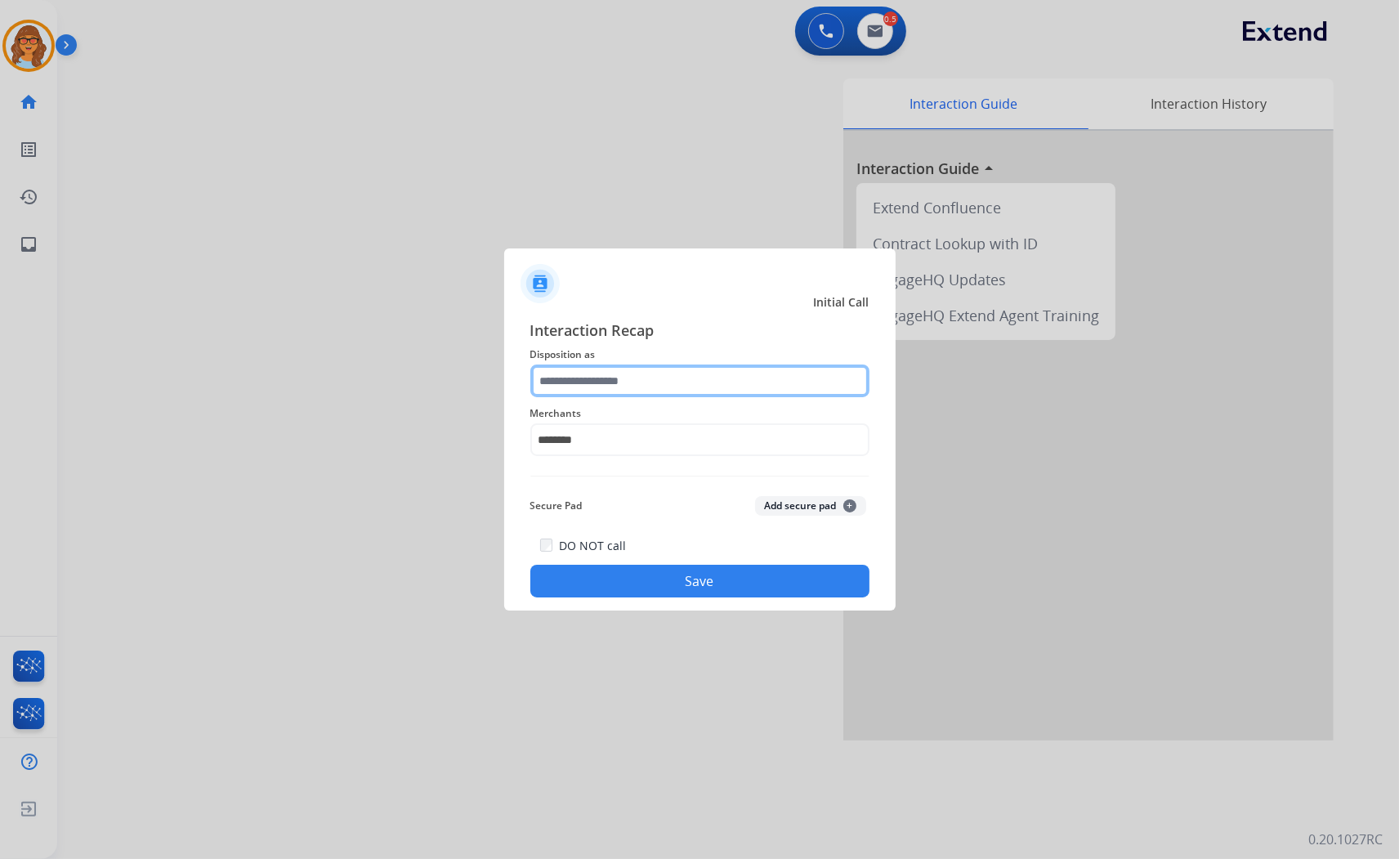
click at [591, 378] on input "text" at bounding box center [699, 381] width 339 height 33
click at [578, 385] on input "text" at bounding box center [699, 381] width 339 height 33
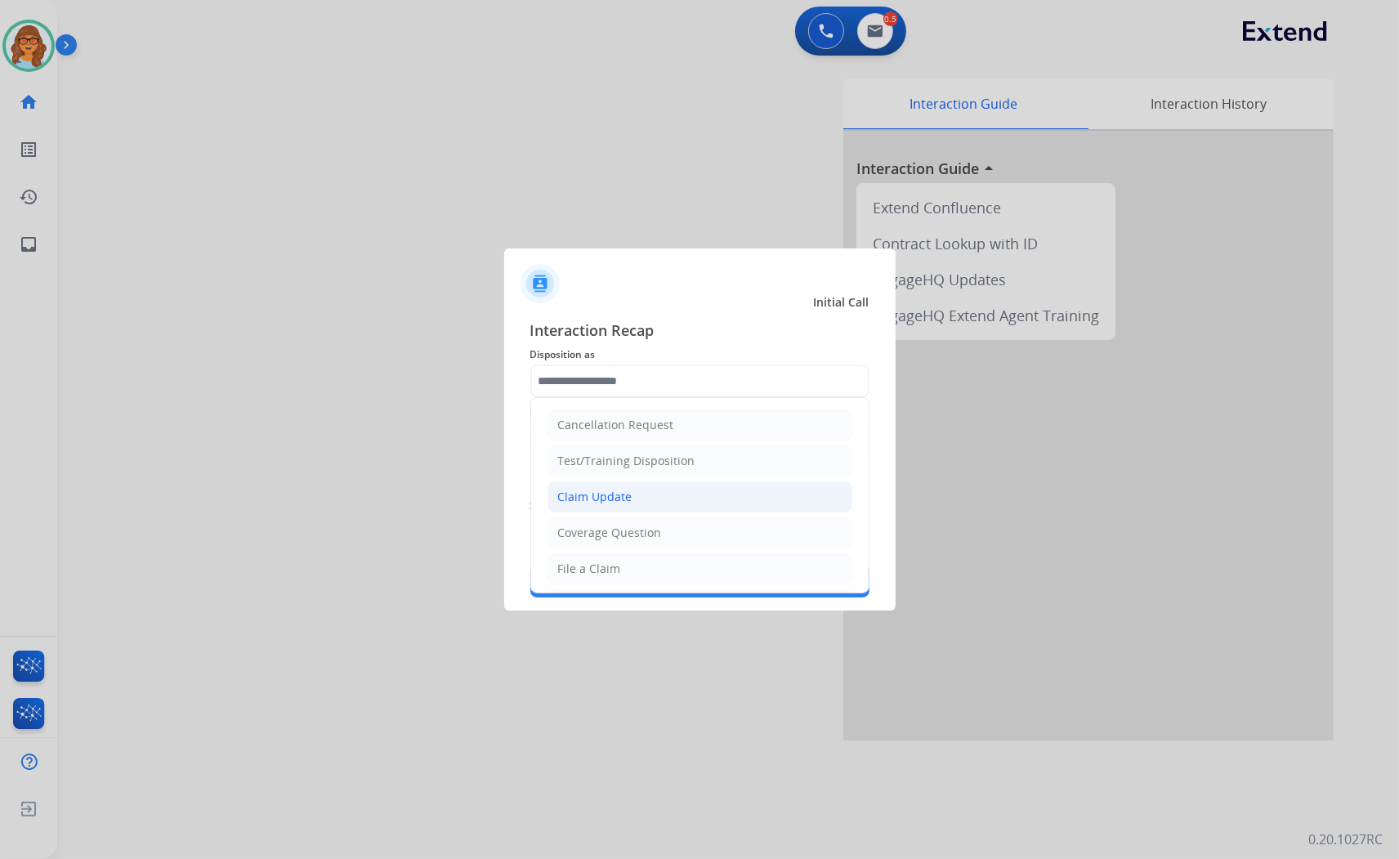
click at [600, 493] on div "Claim Update" at bounding box center [595, 497] width 74 height 16
type input "**********"
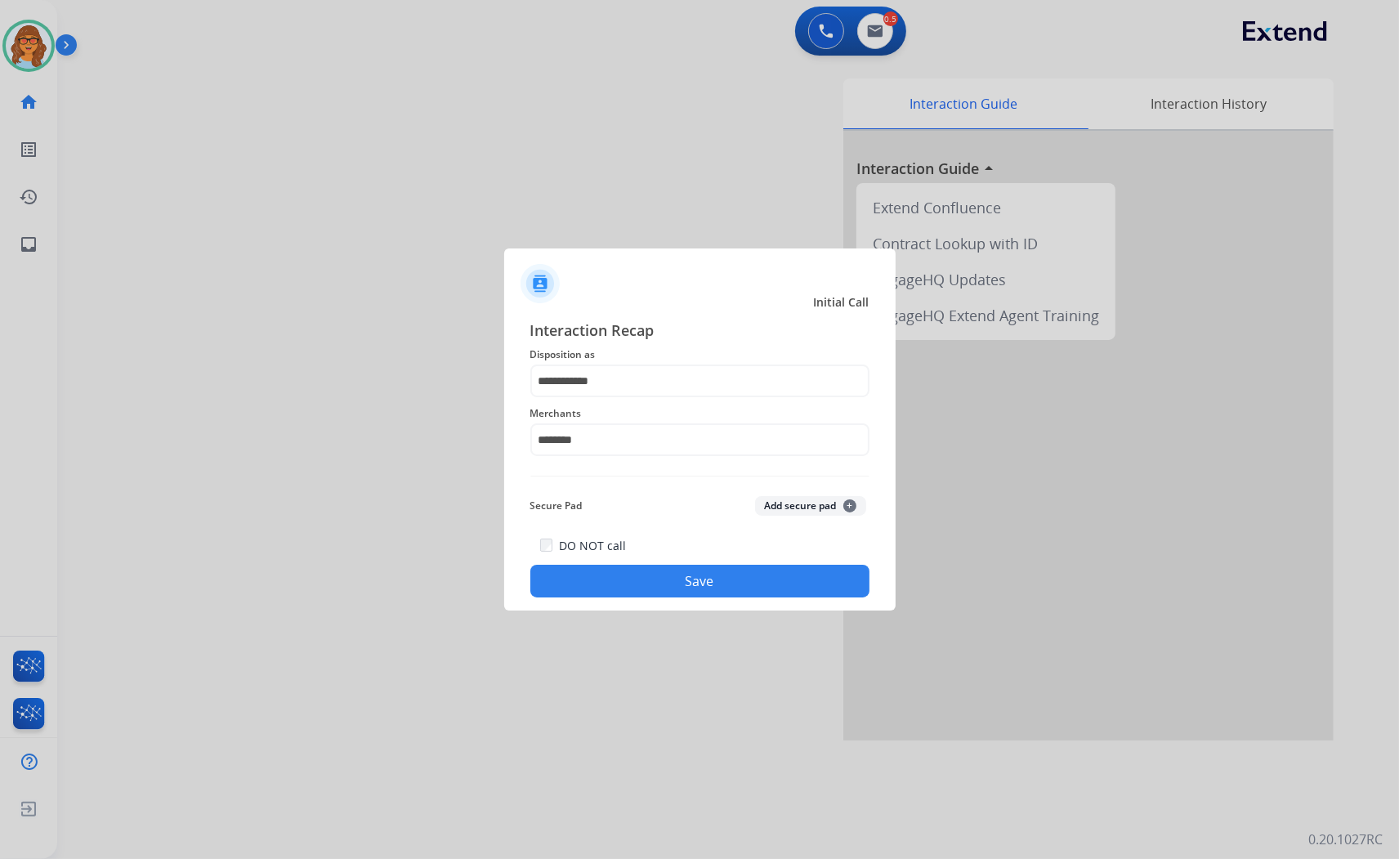
click at [810, 586] on button "Save" at bounding box center [699, 581] width 339 height 33
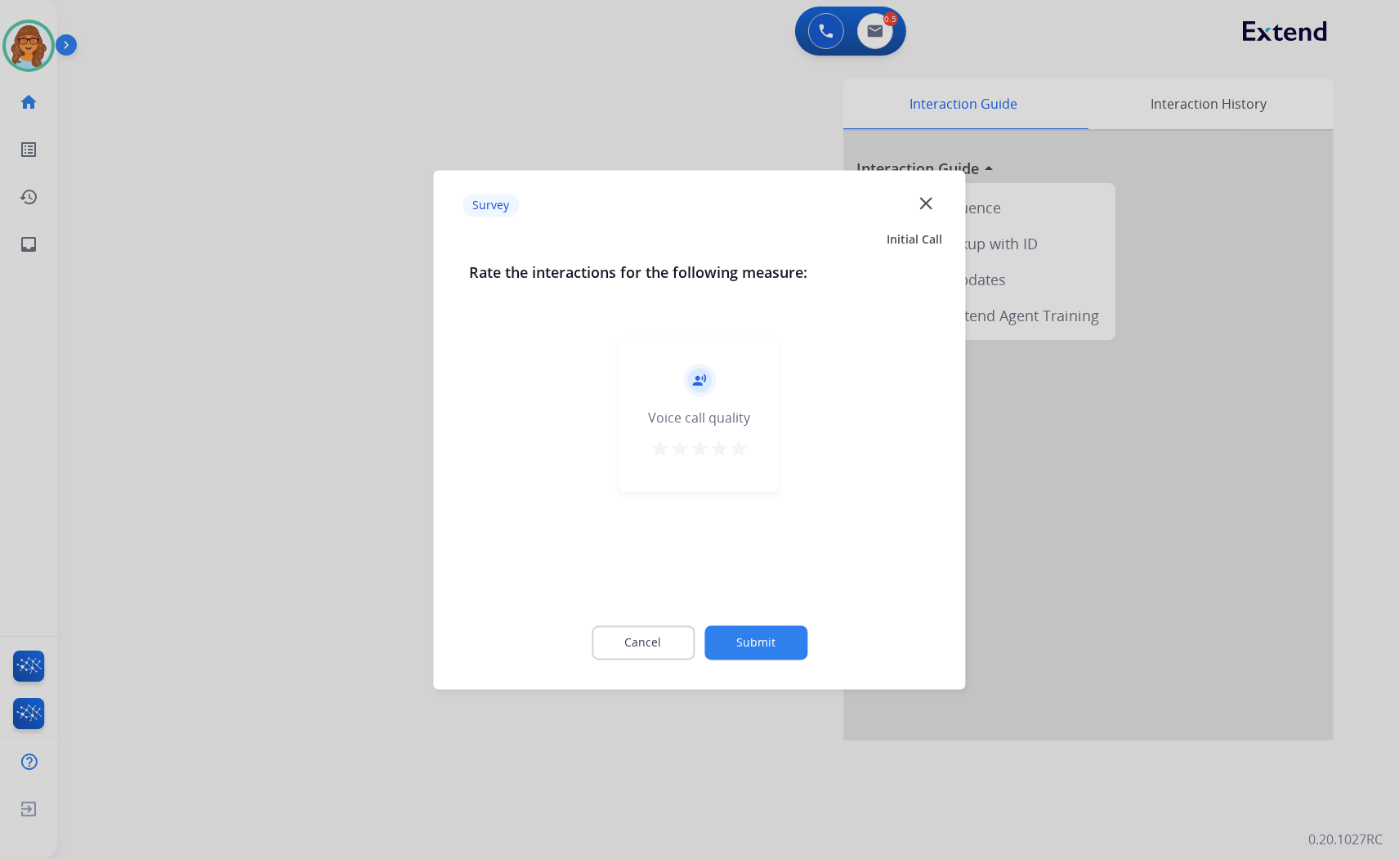
click at [793, 648] on button "Submit" at bounding box center [756, 642] width 103 height 34
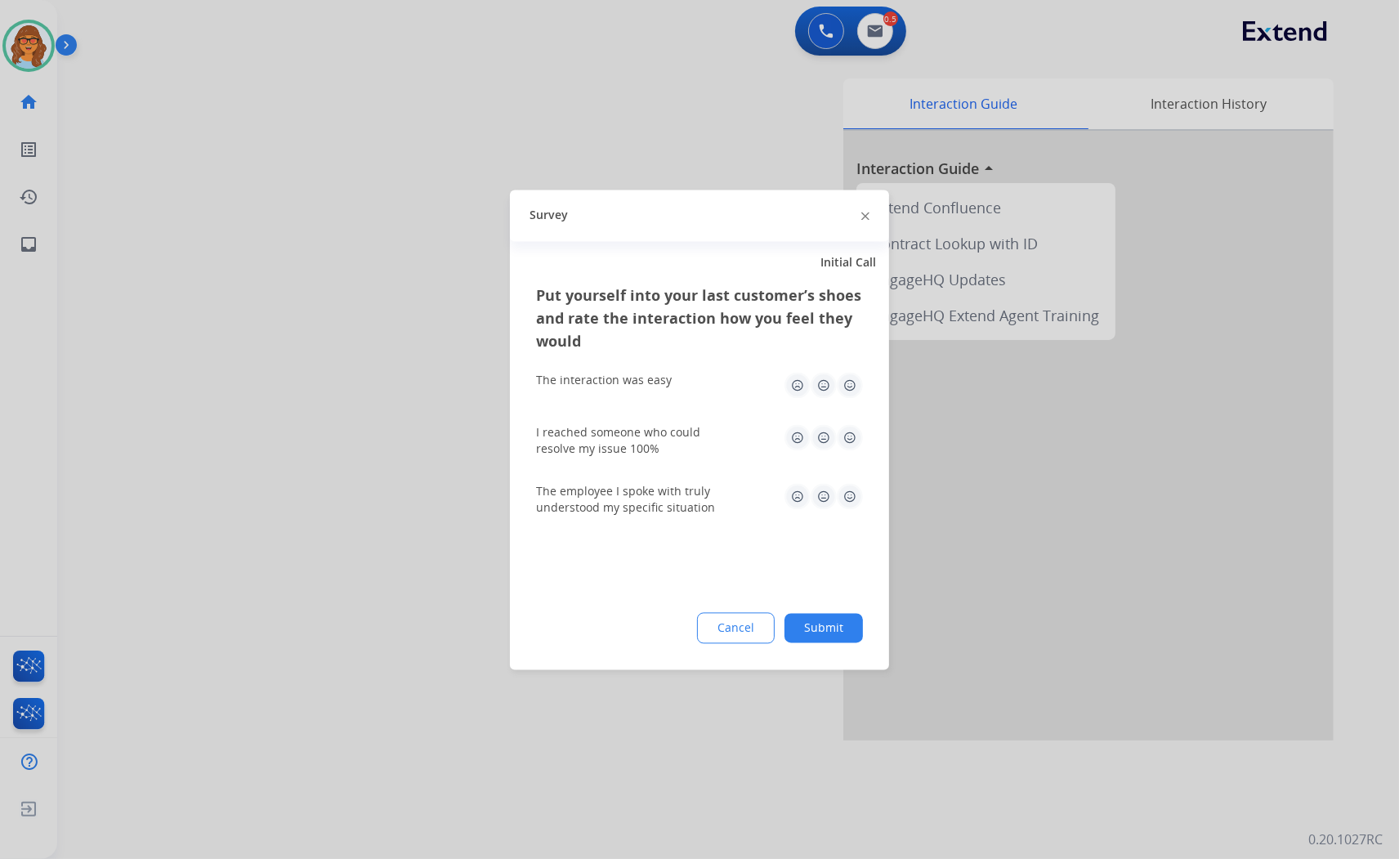
click at [863, 211] on div at bounding box center [865, 216] width 8 height 20
click at [862, 216] on img at bounding box center [865, 216] width 8 height 8
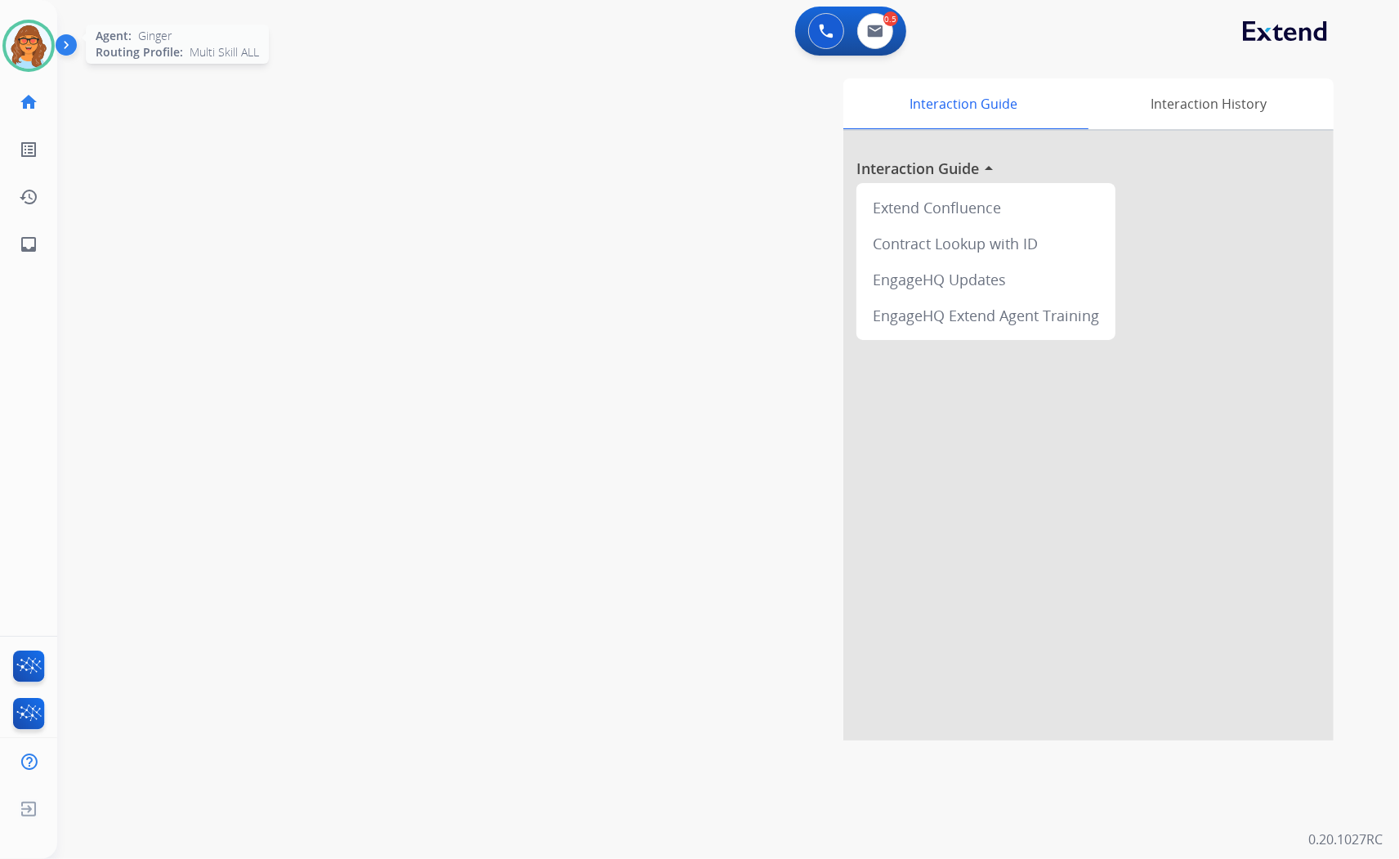
click at [36, 46] on img at bounding box center [29, 46] width 46 height 46
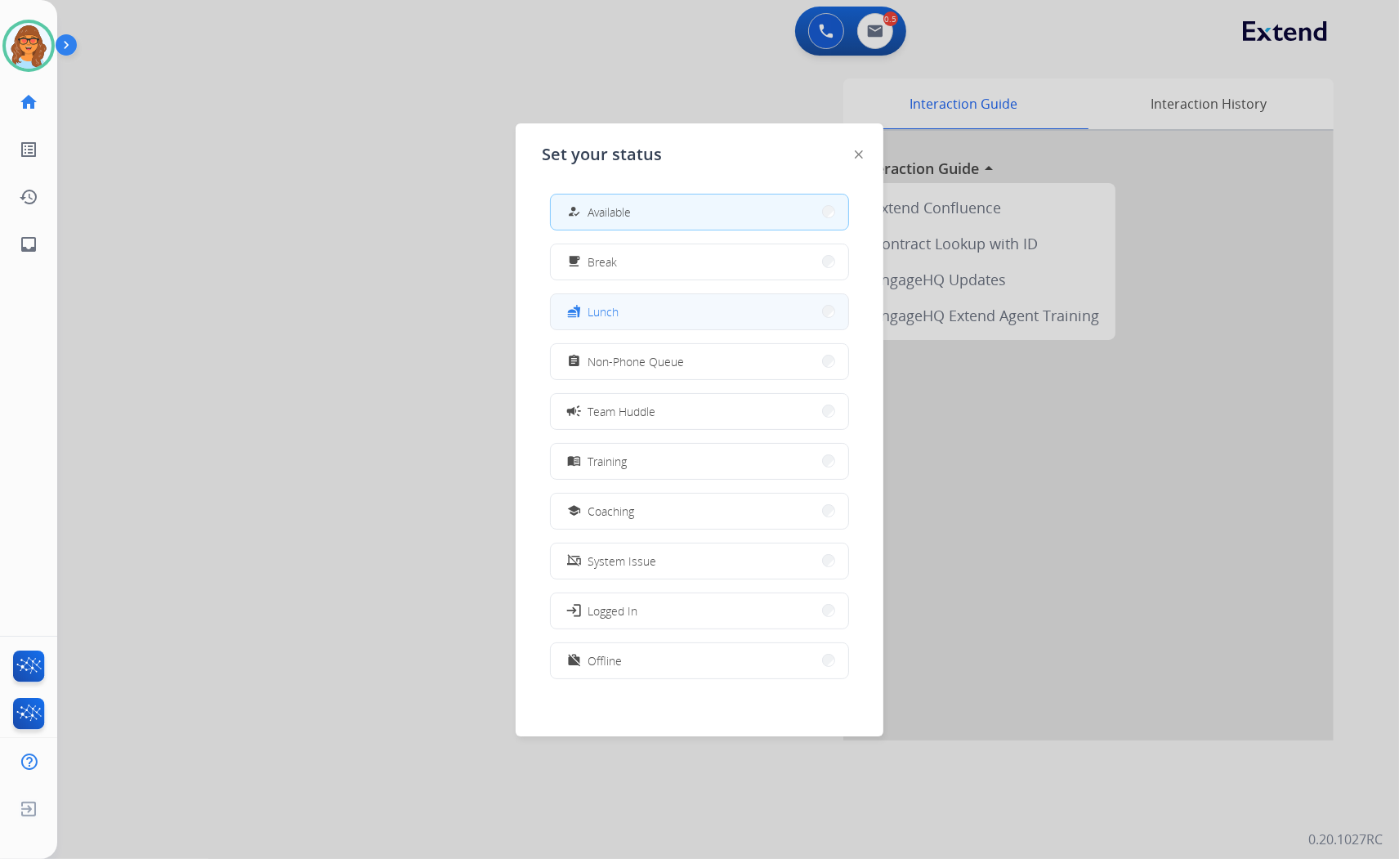
click at [627, 311] on button "fastfood Lunch" at bounding box center [699, 311] width 297 height 35
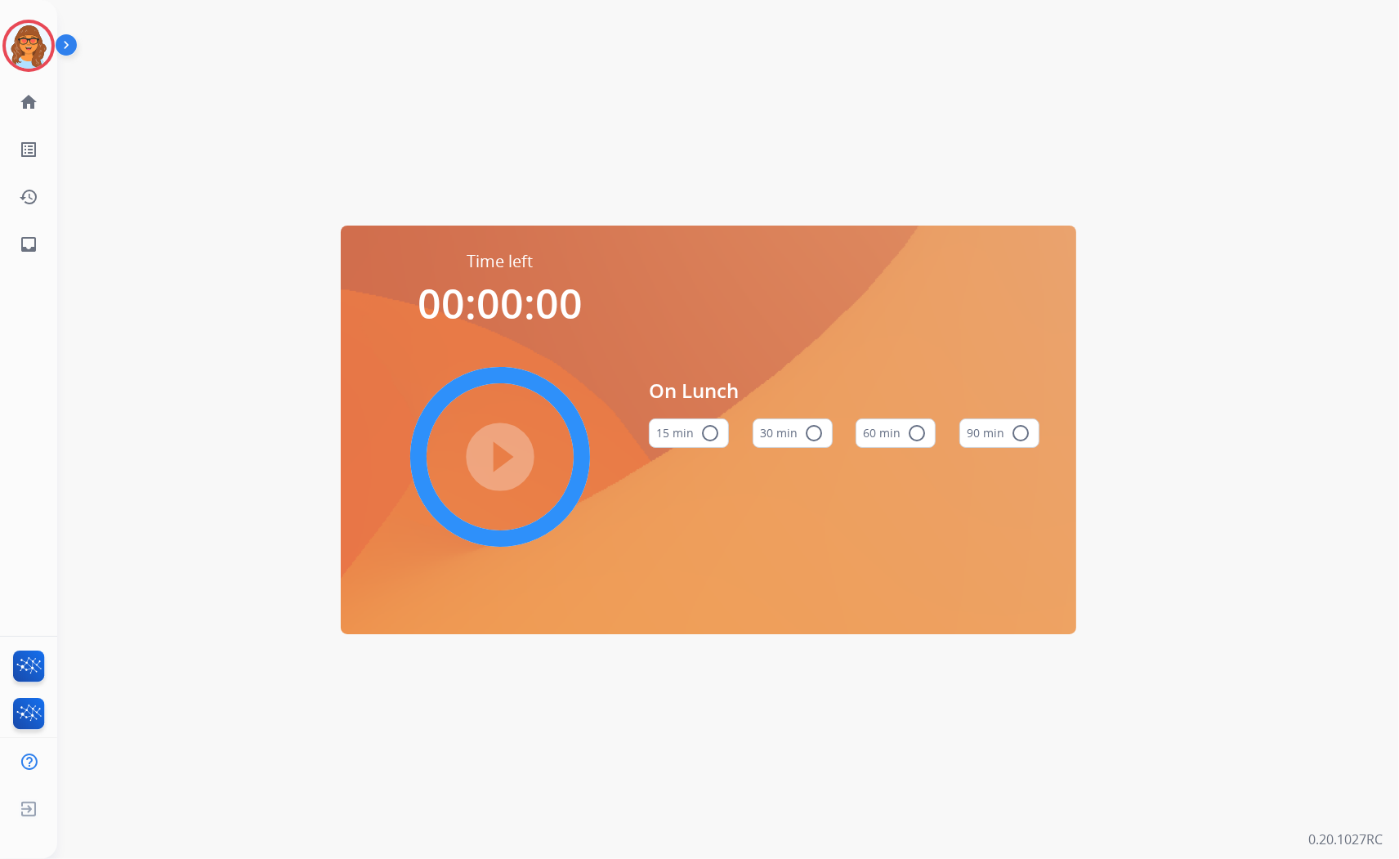
click at [913, 432] on mat-icon "radio_button_unchecked" at bounding box center [917, 433] width 20 height 20
click at [499, 454] on mat-icon "play_circle_filled" at bounding box center [500, 457] width 20 height 20
click at [763, 60] on div "Time left 00:59:57 pause_circle_filled On Lunch 15 min radio_button_unchecked 3…" at bounding box center [708, 429] width 1303 height 859
